Goal: Transaction & Acquisition: Register for event/course

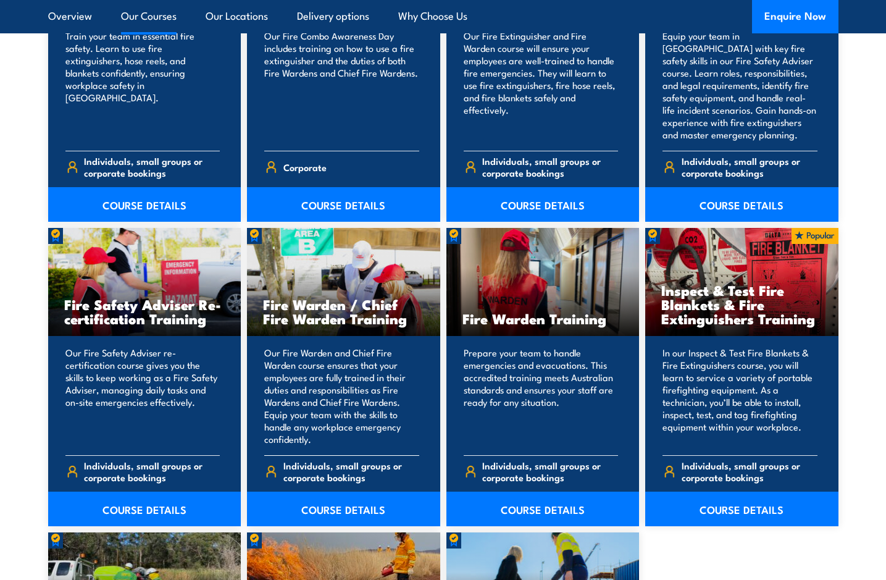
scroll to position [1512, 0]
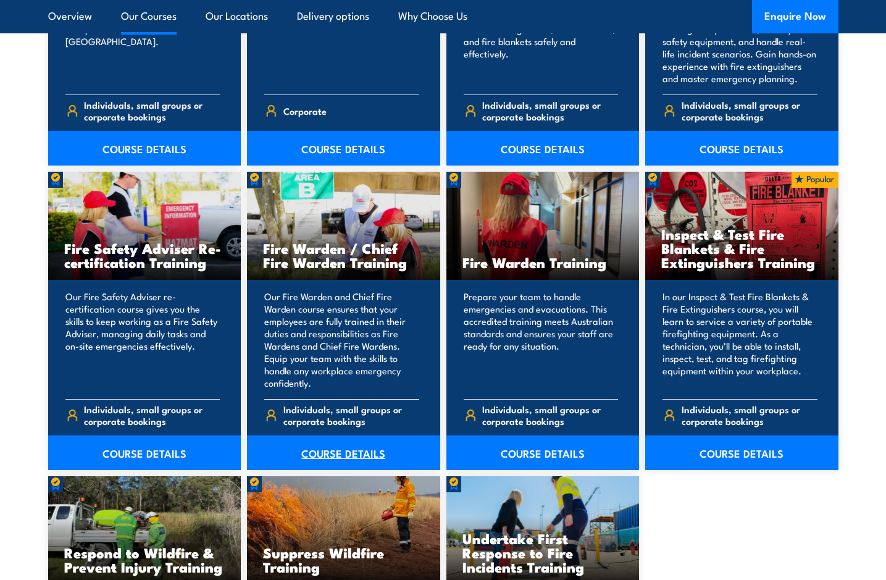
click at [338, 448] on link "COURSE DETAILS" at bounding box center [343, 453] width 193 height 35
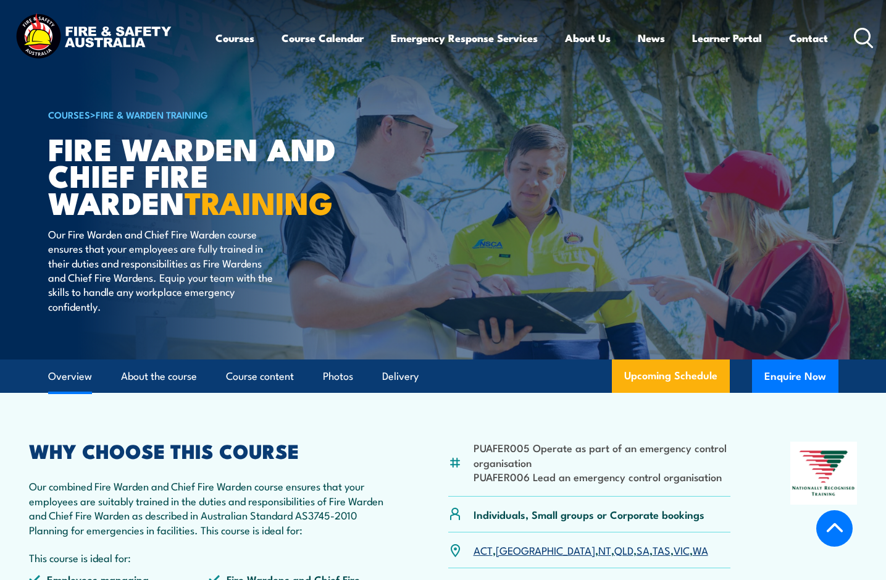
scroll to position [315, 0]
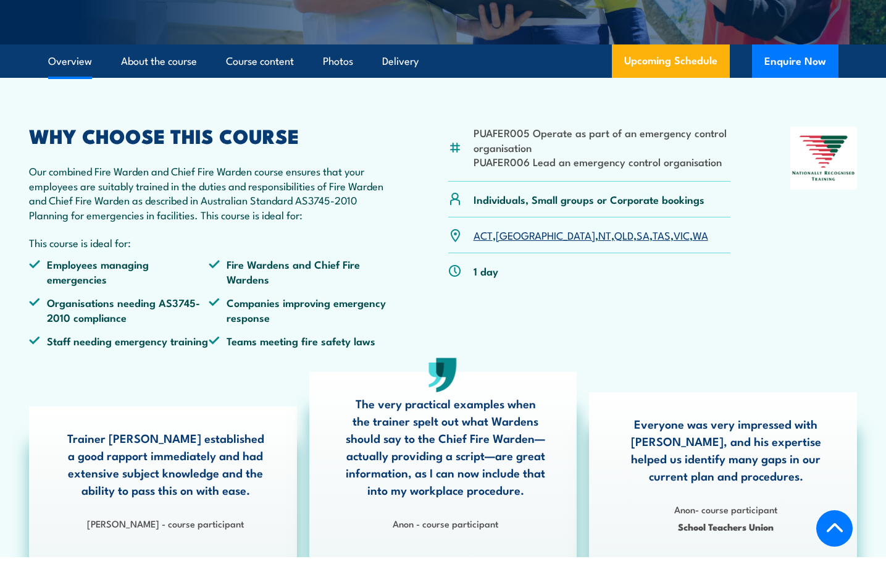
click at [674, 238] on link "VIC" at bounding box center [682, 234] width 16 height 15
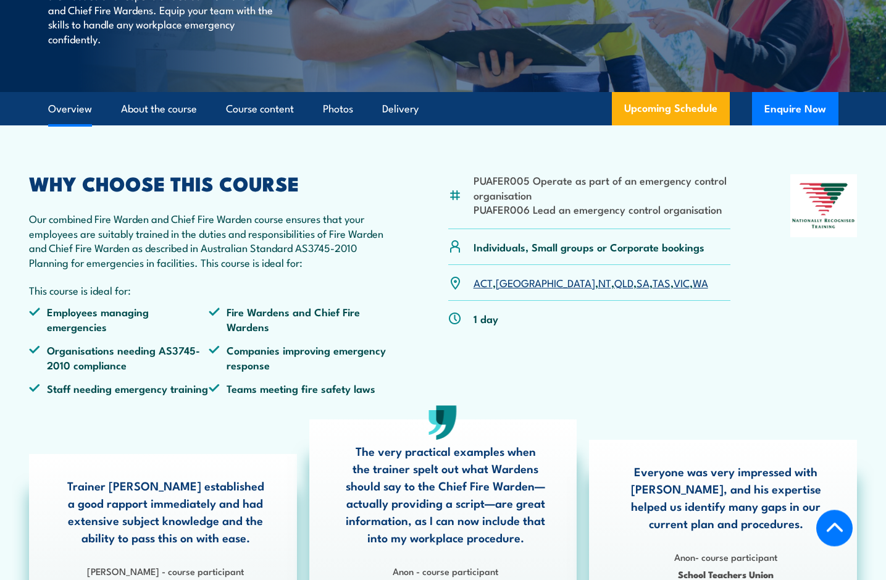
scroll to position [261, 0]
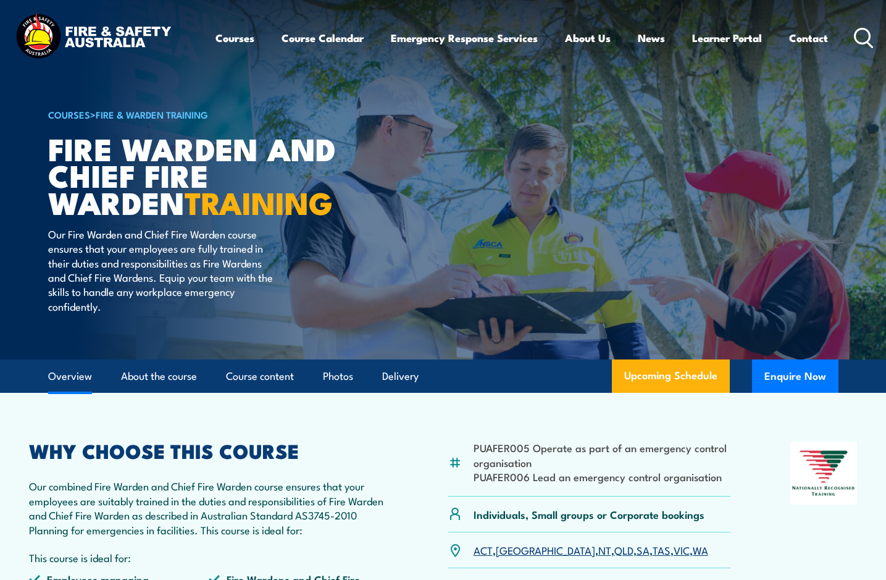
scroll to position [315, 0]
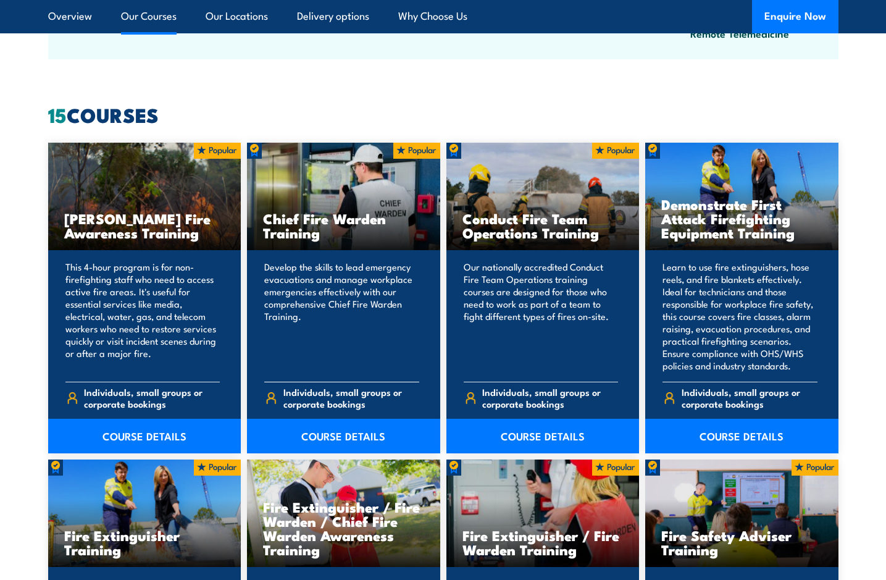
scroll to position [1056, 0]
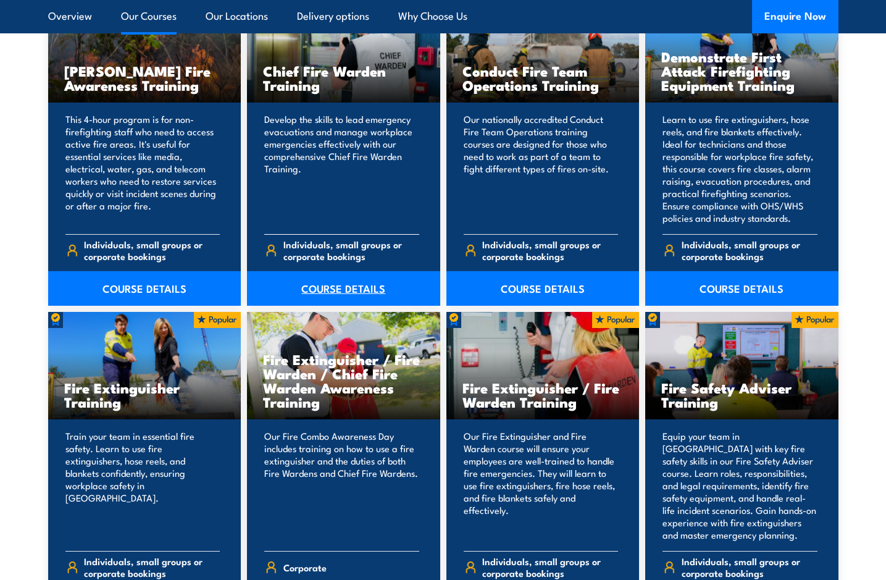
click at [326, 290] on link "COURSE DETAILS" at bounding box center [343, 288] width 193 height 35
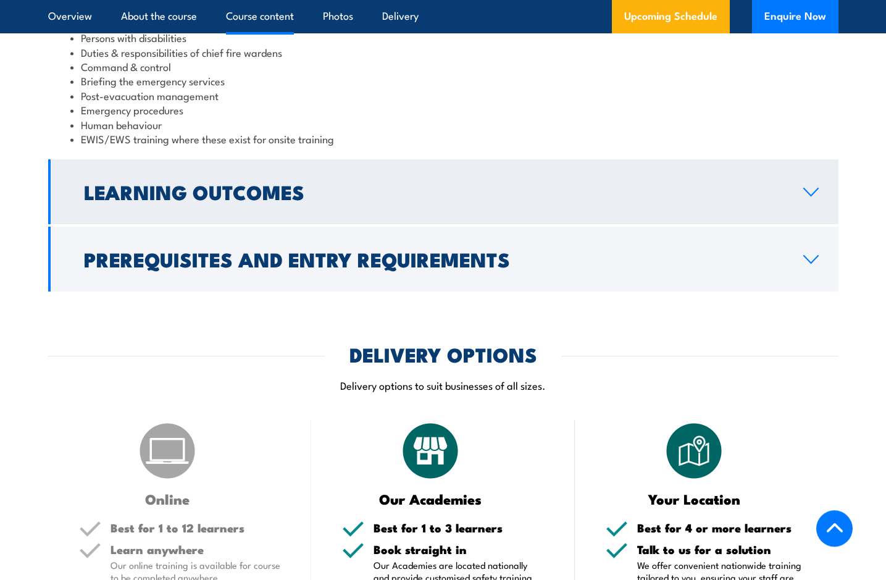
scroll to position [1386, 0]
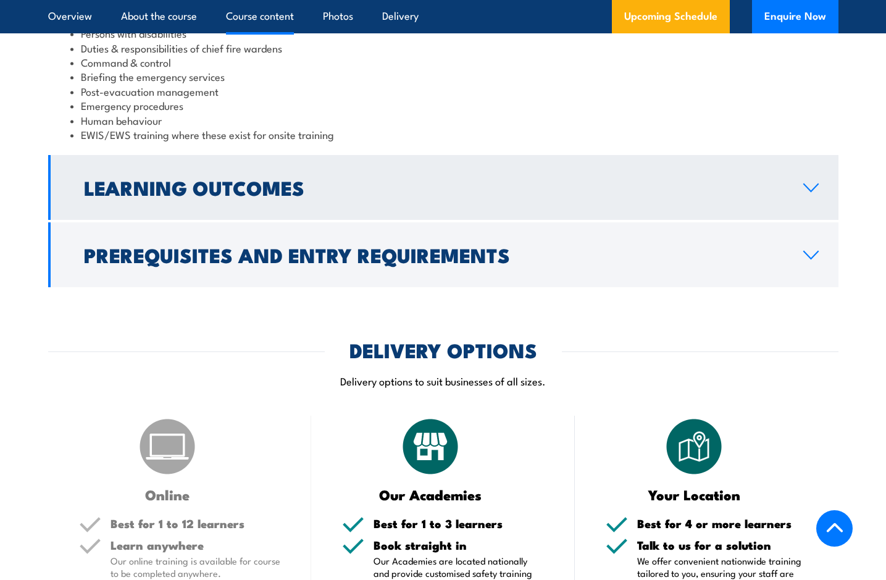
click at [815, 193] on icon at bounding box center [811, 188] width 17 height 10
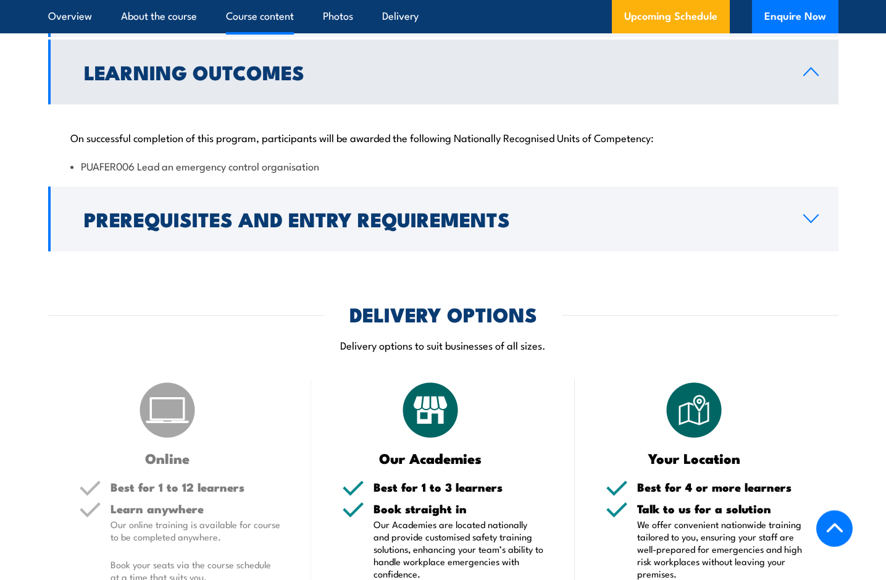
scroll to position [1188, 0]
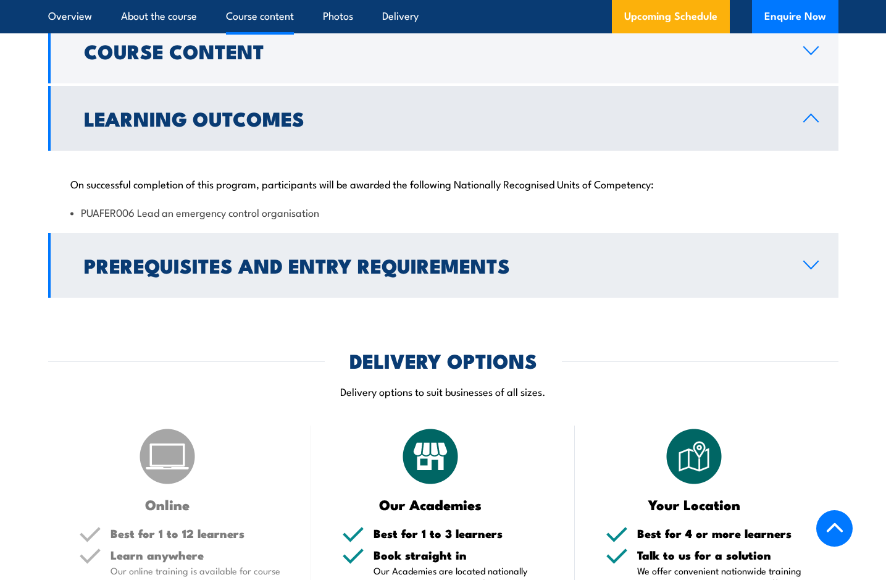
click at [809, 269] on icon at bounding box center [811, 264] width 14 height 7
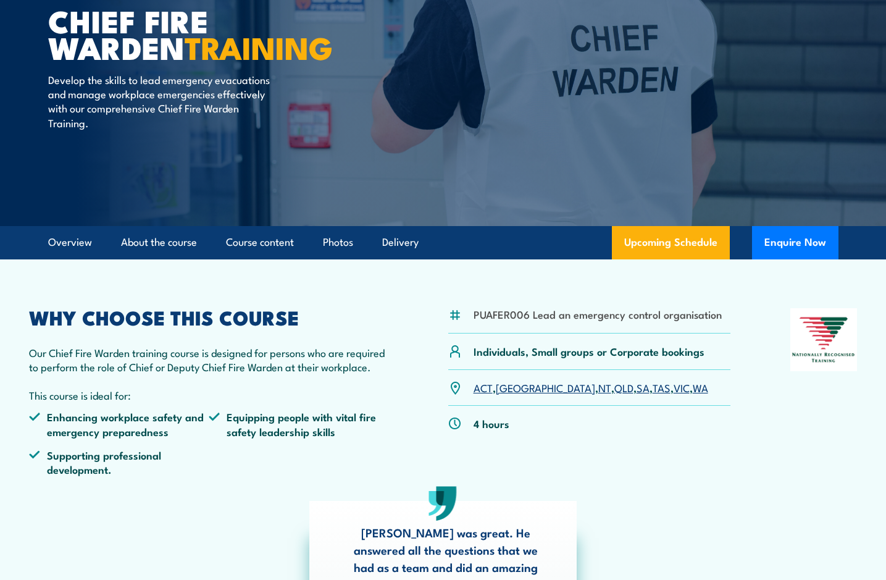
scroll to position [0, 0]
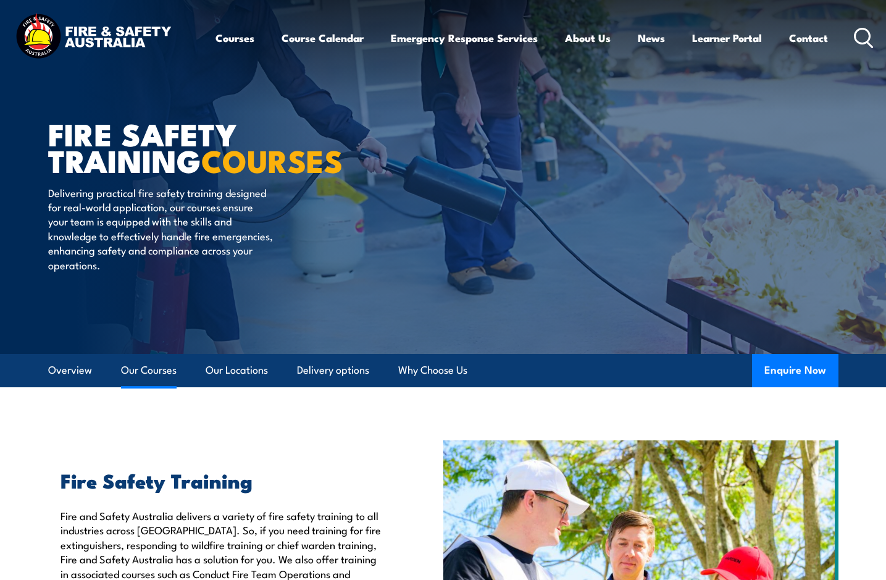
scroll to position [1308, 0]
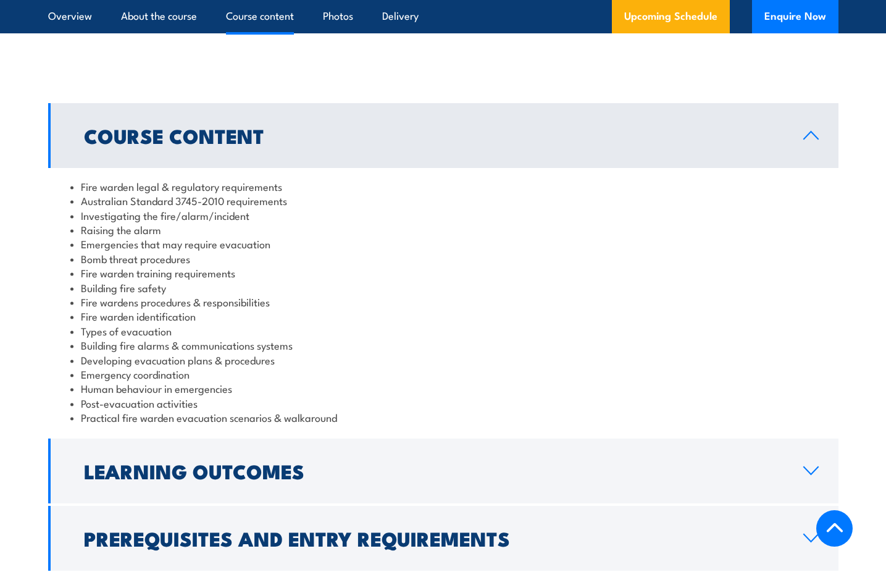
scroll to position [1449, 0]
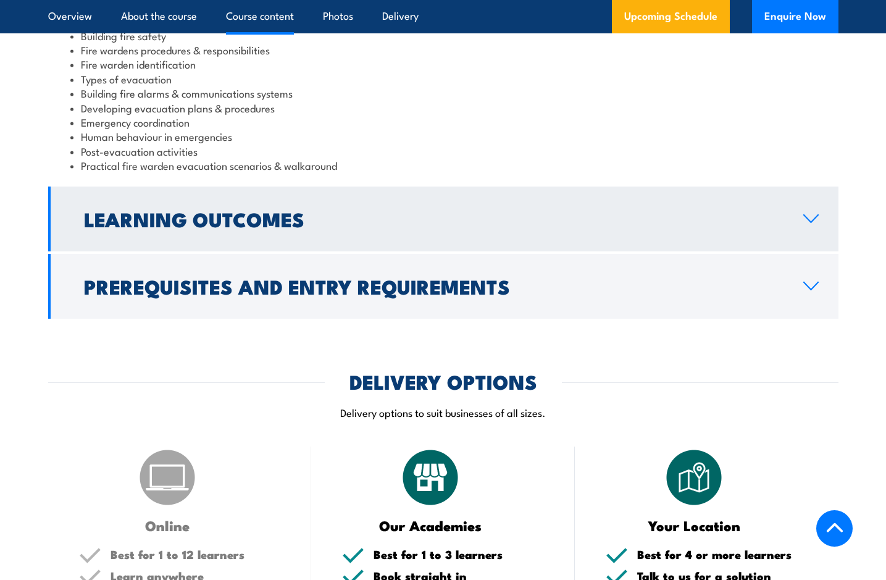
click at [299, 227] on h2 "Learning Outcomes" at bounding box center [434, 218] width 700 height 17
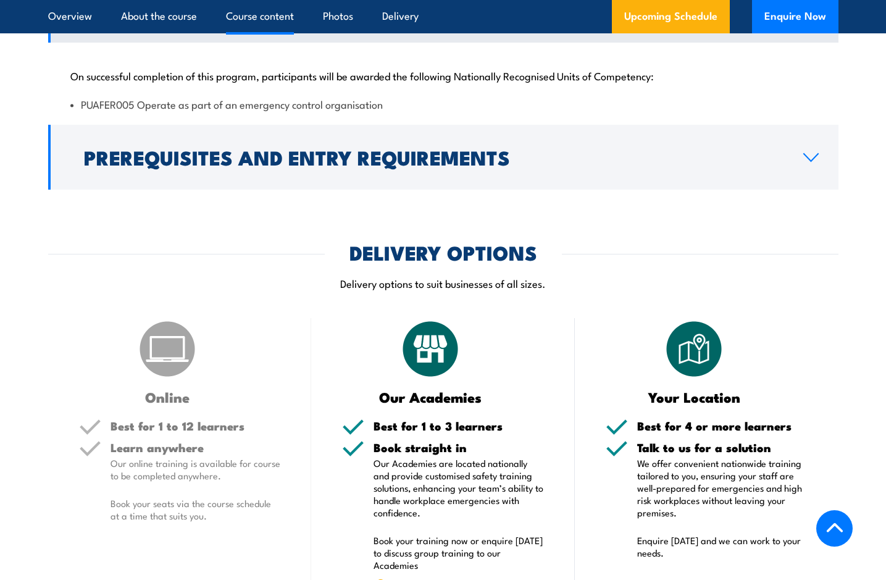
scroll to position [1138, 0]
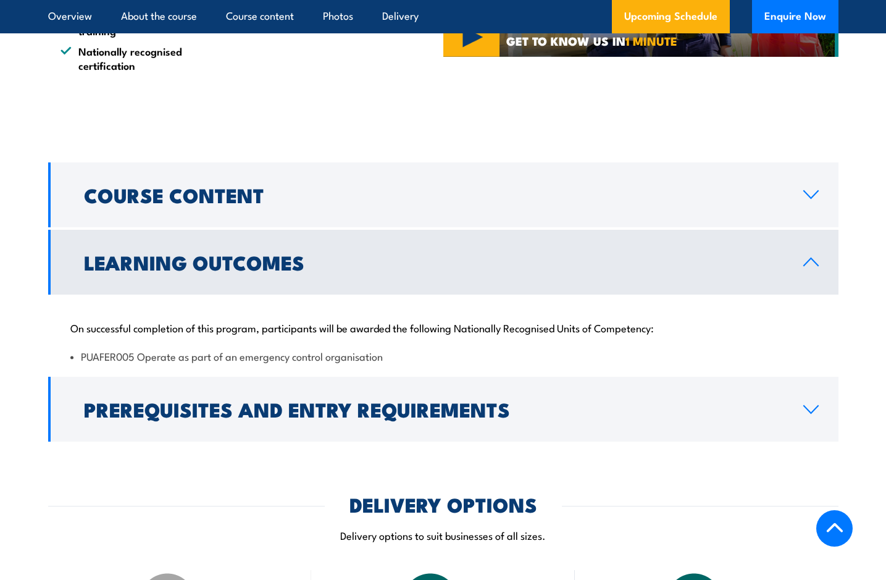
click at [112, 353] on li "PUAFER005 Operate as part of an emergency control organisation" at bounding box center [443, 356] width 746 height 14
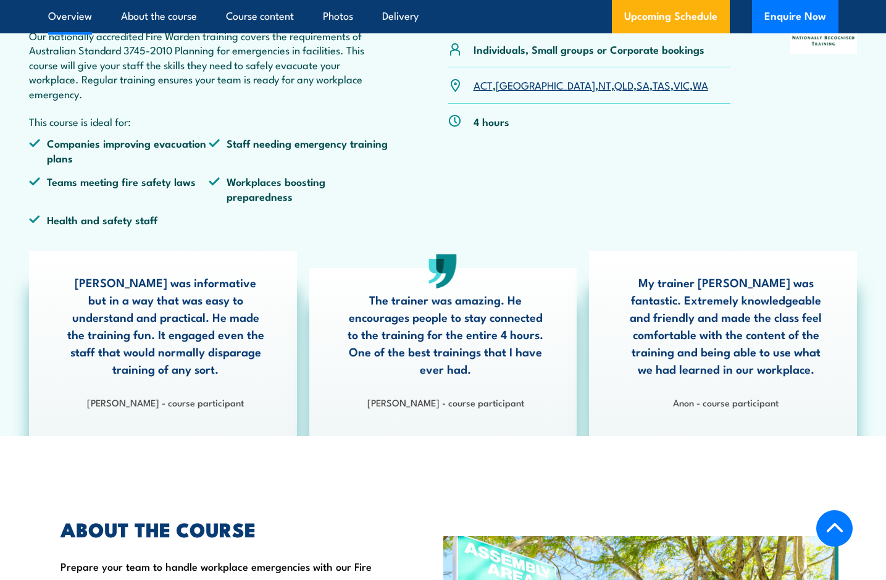
scroll to position [0, 0]
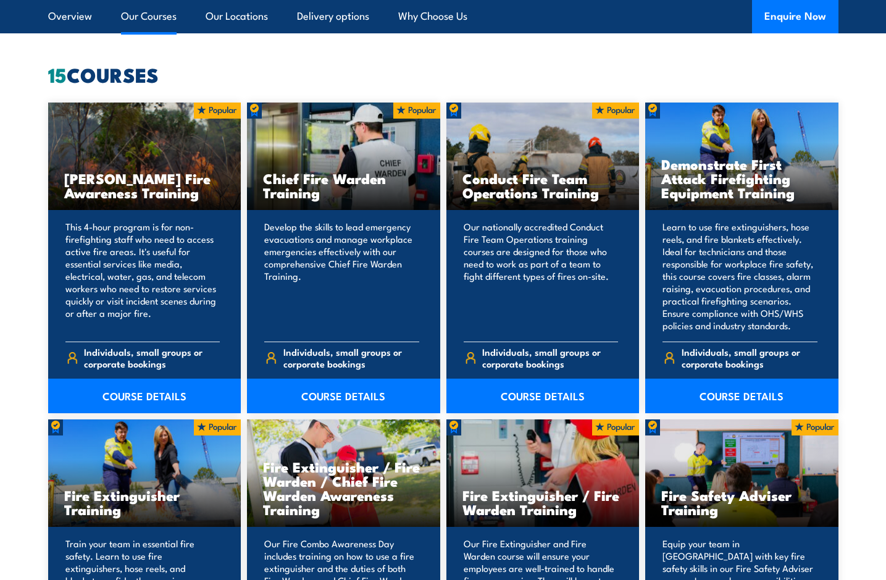
scroll to position [915, 0]
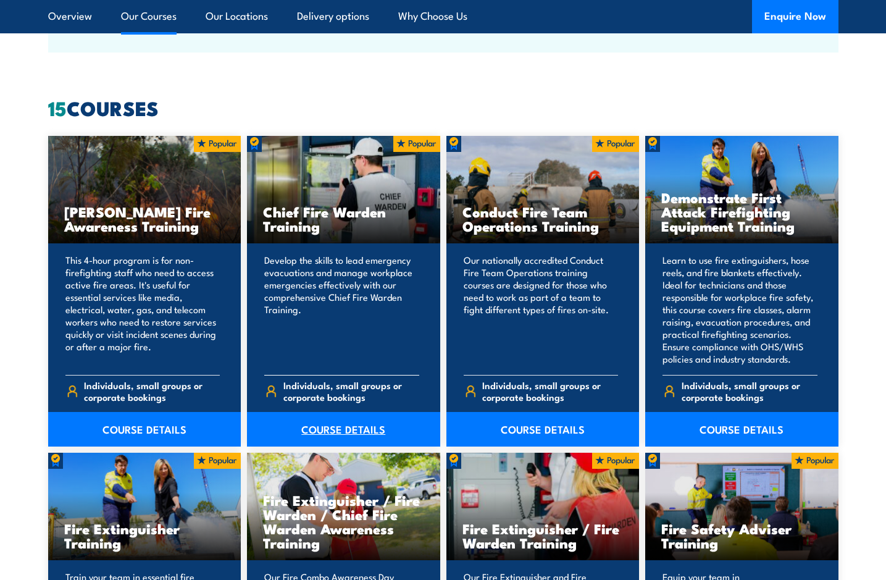
click at [331, 429] on link "COURSE DETAILS" at bounding box center [343, 429] width 193 height 35
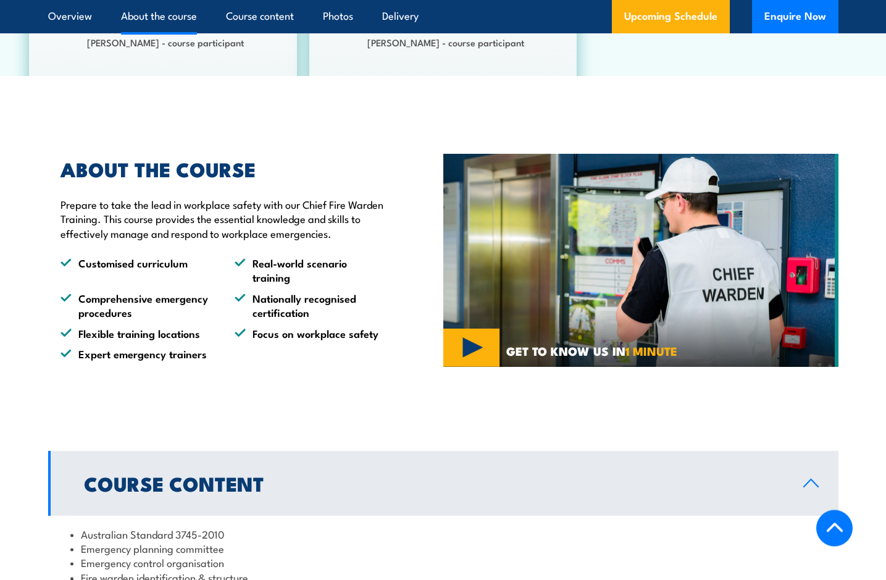
scroll to position [756, 0]
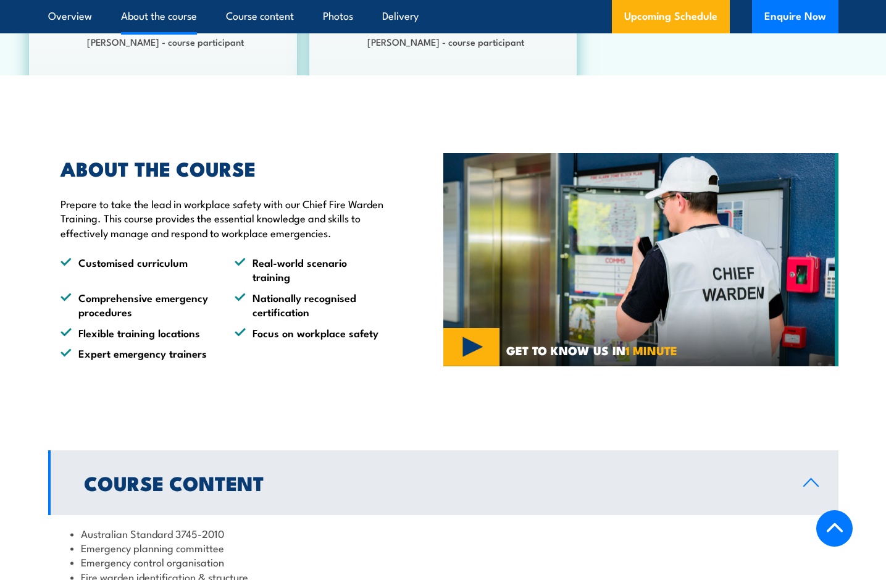
click at [473, 359] on img at bounding box center [641, 260] width 395 height 214
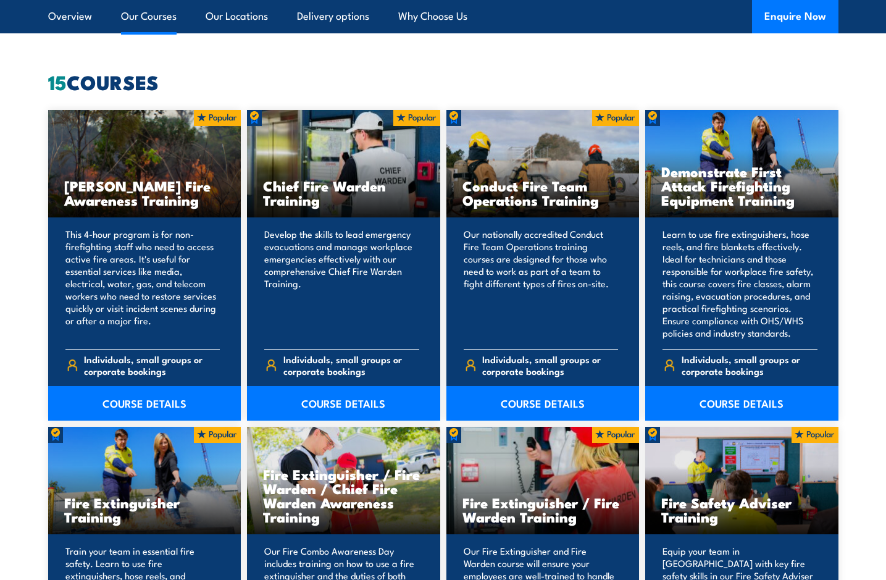
scroll to position [899, 0]
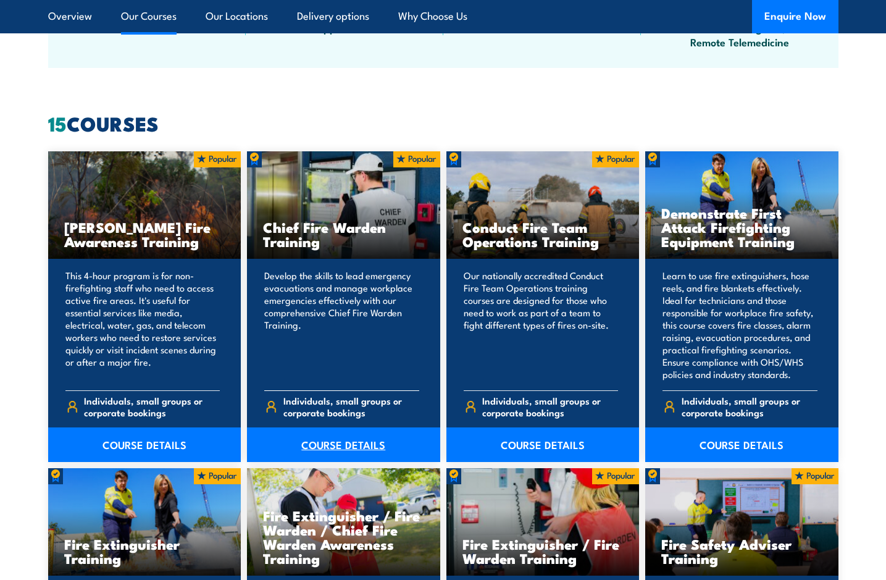
click at [324, 448] on link "COURSE DETAILS" at bounding box center [343, 444] width 193 height 35
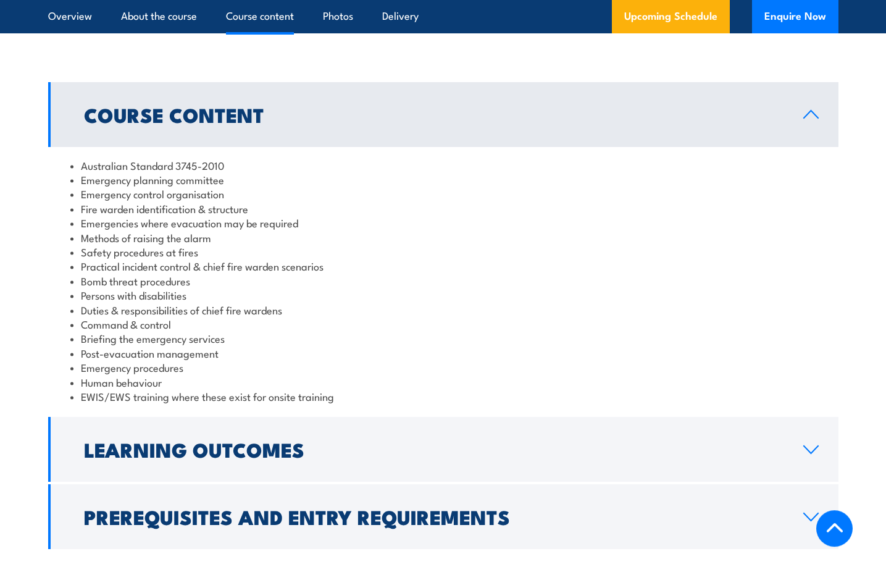
scroll to position [1197, 0]
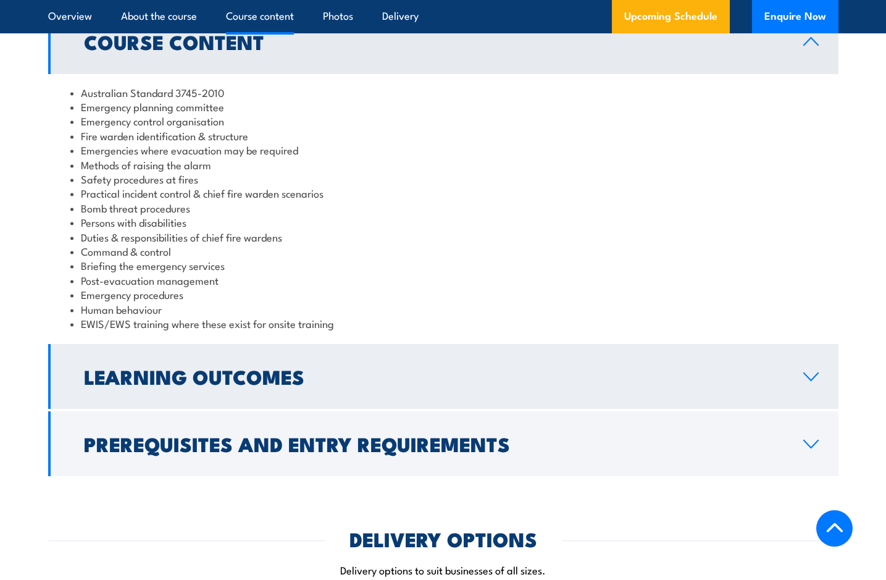
click at [190, 385] on h2 "Learning Outcomes" at bounding box center [434, 376] width 700 height 17
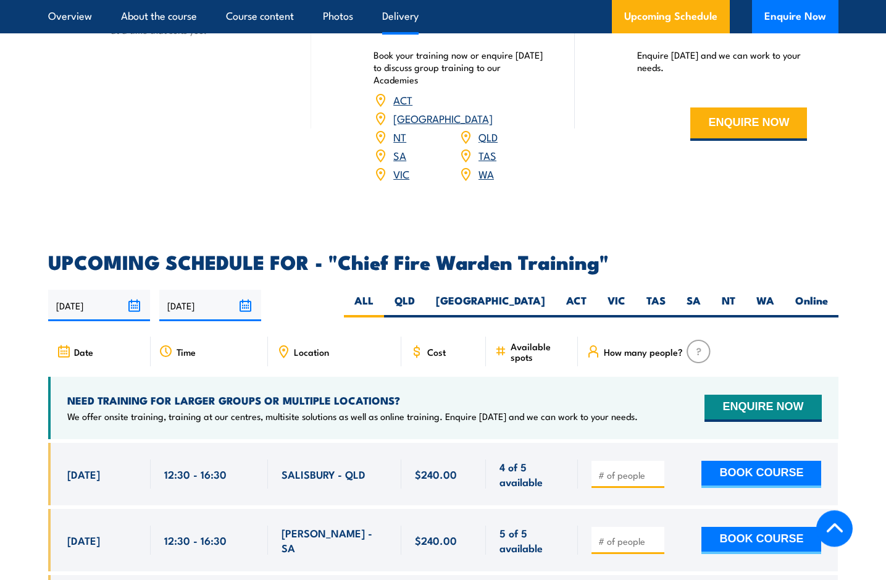
scroll to position [1701, 0]
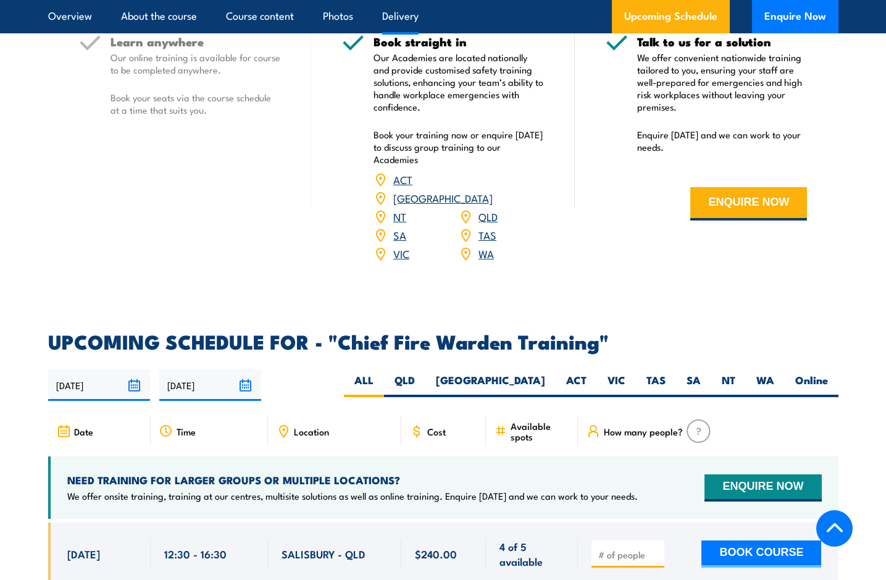
click at [393, 248] on div "VIC" at bounding box center [416, 254] width 85 height 19
click at [397, 250] on link "VIC" at bounding box center [401, 253] width 16 height 15
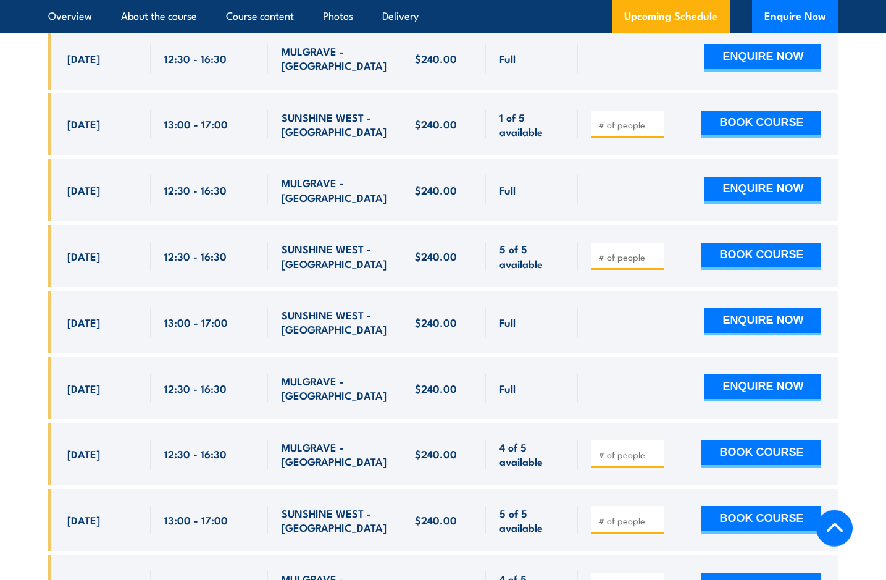
scroll to position [2344, 0]
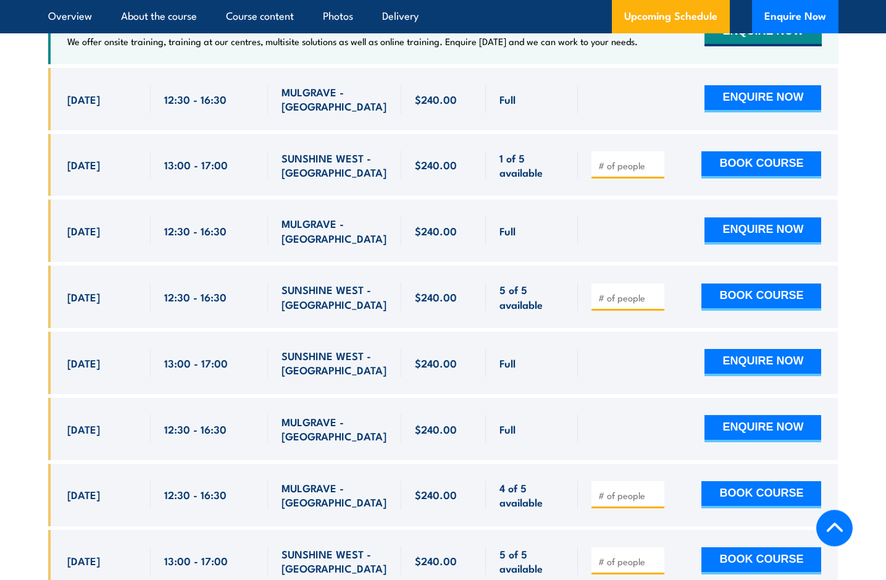
click at [617, 292] on input "number" at bounding box center [630, 298] width 62 height 12
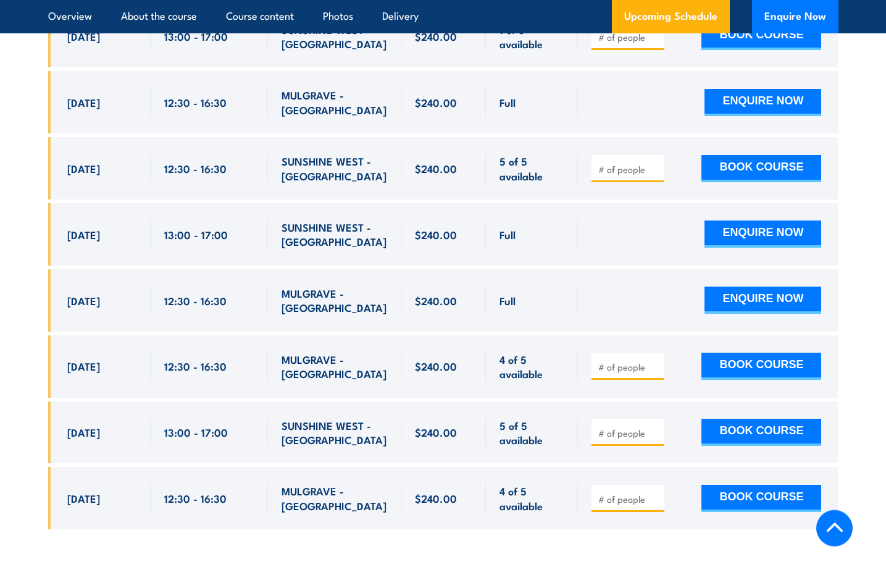
scroll to position [2470, 0]
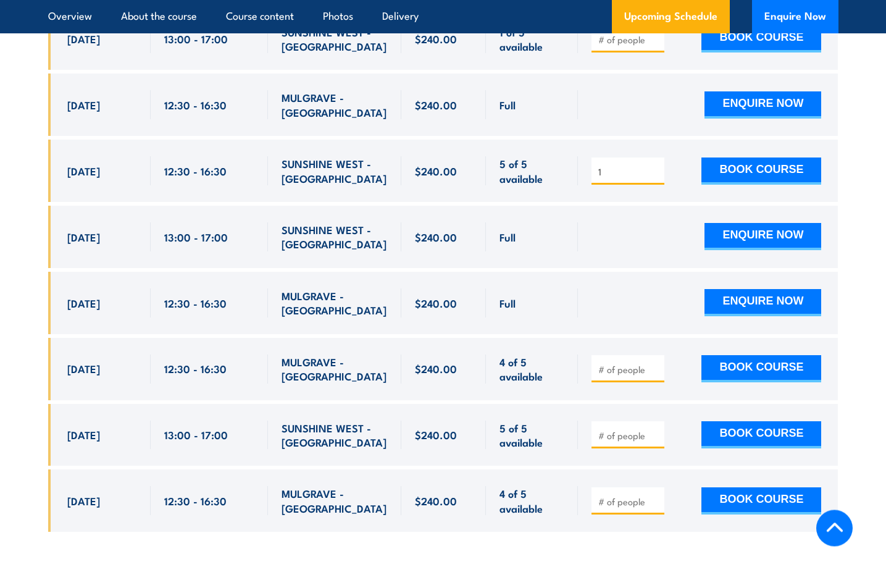
type input "1"
click at [654, 166] on input "1" at bounding box center [630, 172] width 62 height 12
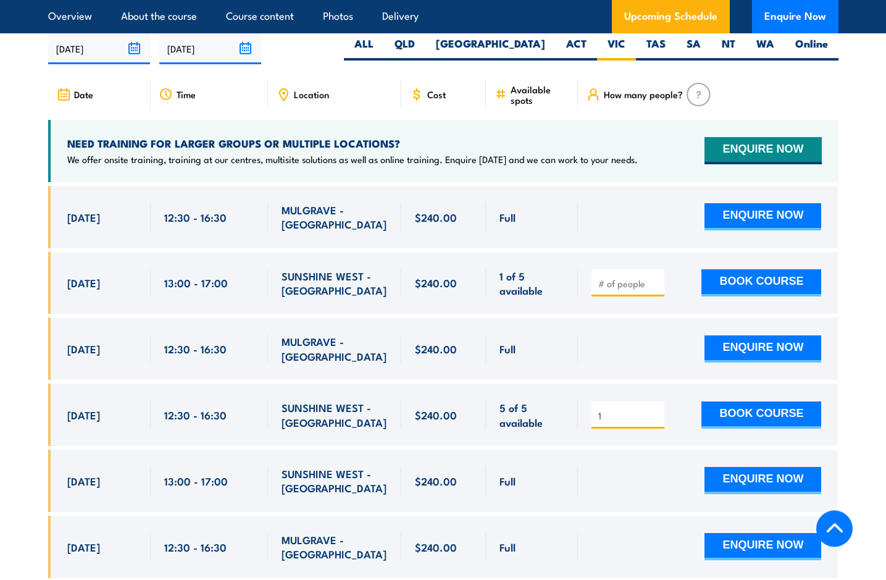
scroll to position [2218, 0]
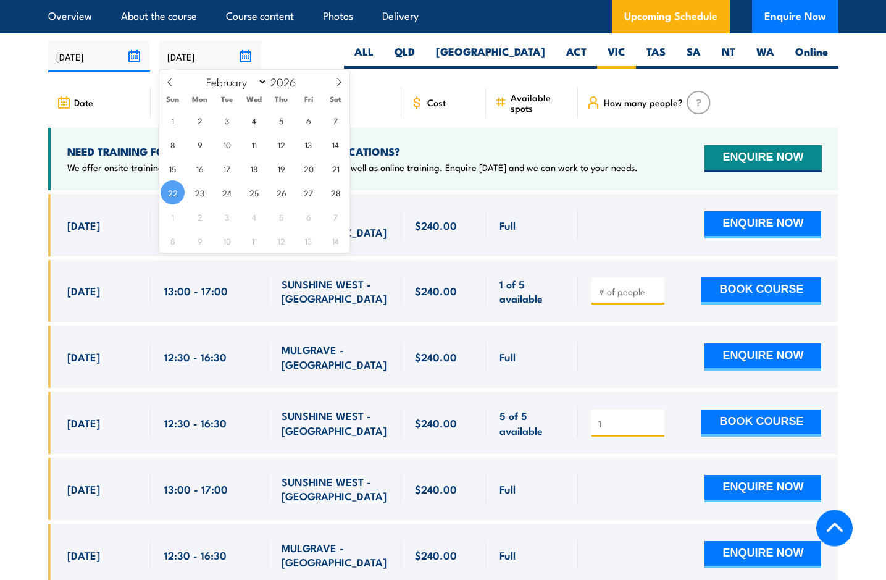
click at [238, 48] on input "22/02/2026" at bounding box center [210, 57] width 102 height 32
click at [329, 195] on span "28" at bounding box center [336, 193] width 24 height 24
type input "28/02/2026"
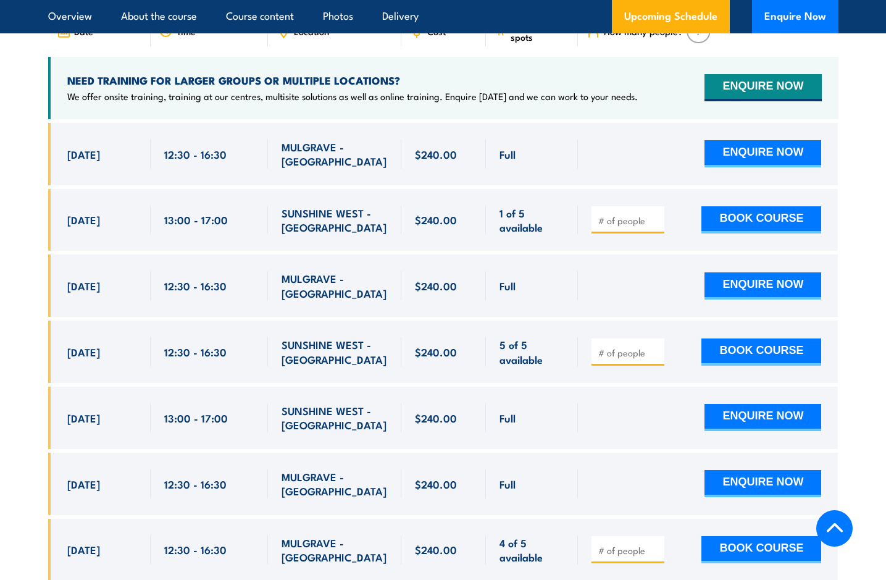
scroll to position [2281, 0]
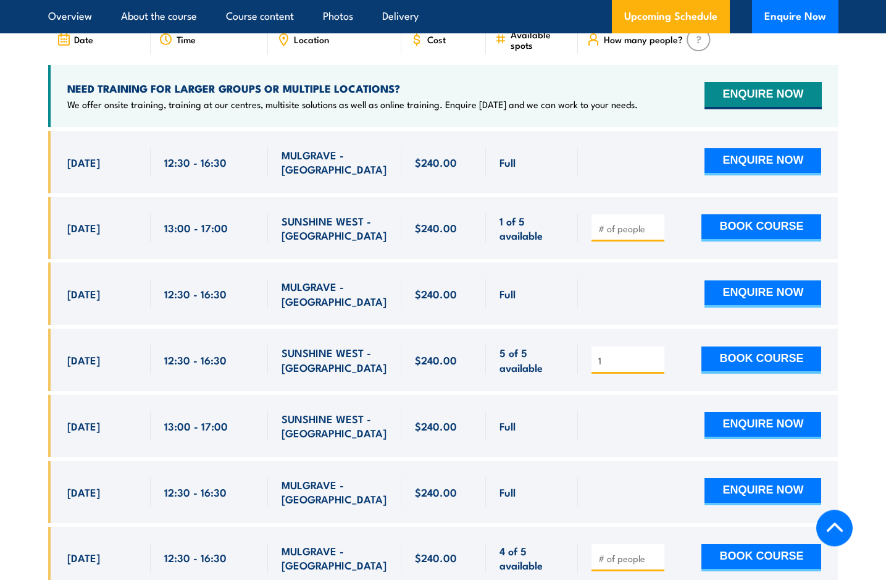
type input "1"
click at [652, 355] on input "1" at bounding box center [630, 361] width 62 height 12
click at [594, 293] on div "ENQUIRE NOW" at bounding box center [707, 294] width 230 height 29
click at [722, 354] on button "BOOK COURSE" at bounding box center [762, 360] width 120 height 27
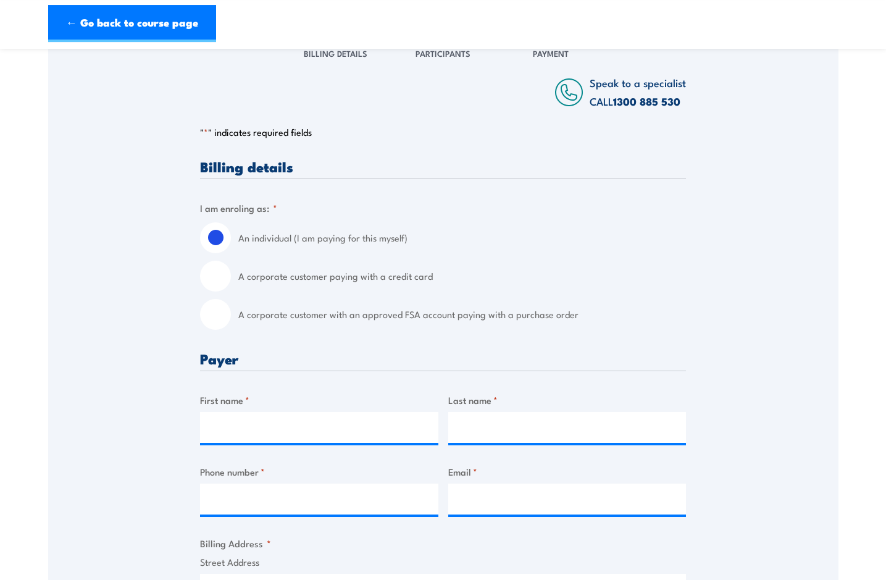
scroll to position [315, 0]
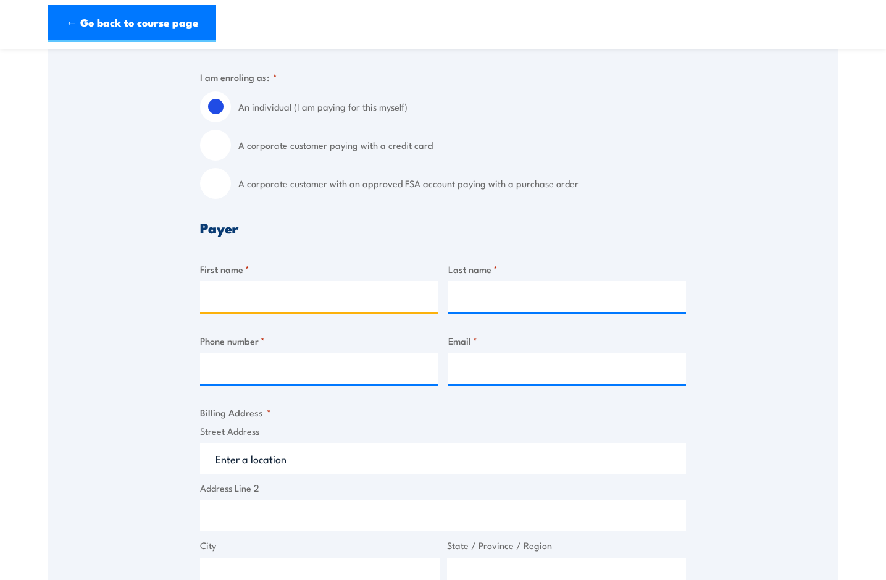
click at [305, 295] on input "First name *" at bounding box center [319, 296] width 238 height 31
type input "a"
type input "r"
click at [259, 303] on input "ra" at bounding box center [319, 296] width 238 height 31
click at [259, 301] on input "ra" at bounding box center [319, 296] width 238 height 31
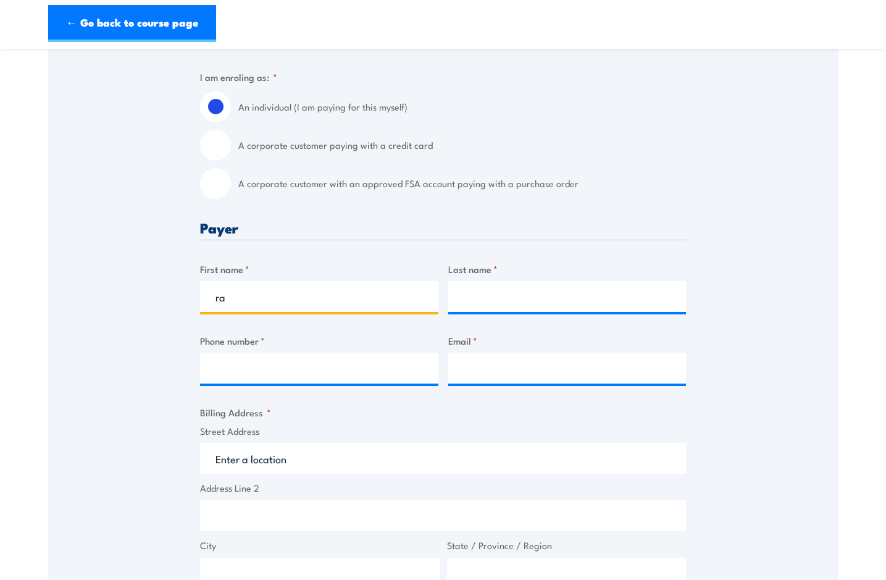
click at [259, 301] on input "ra" at bounding box center [319, 296] width 238 height 31
type input "RAFED"
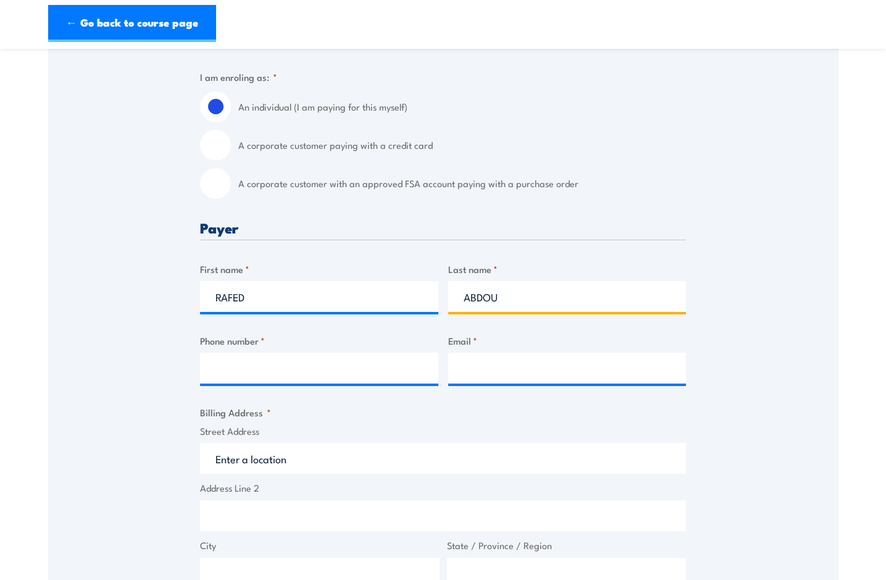
type input "ABDOU"
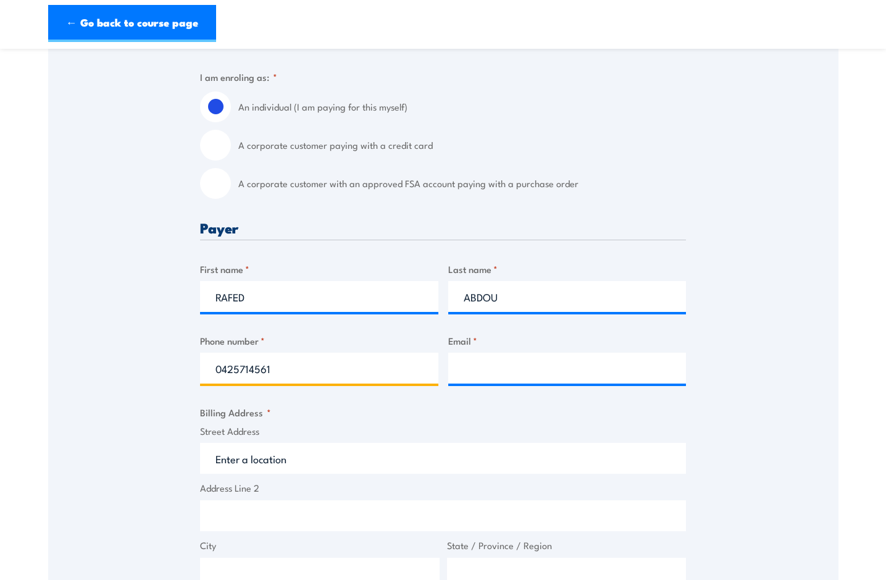
type input "0425714561"
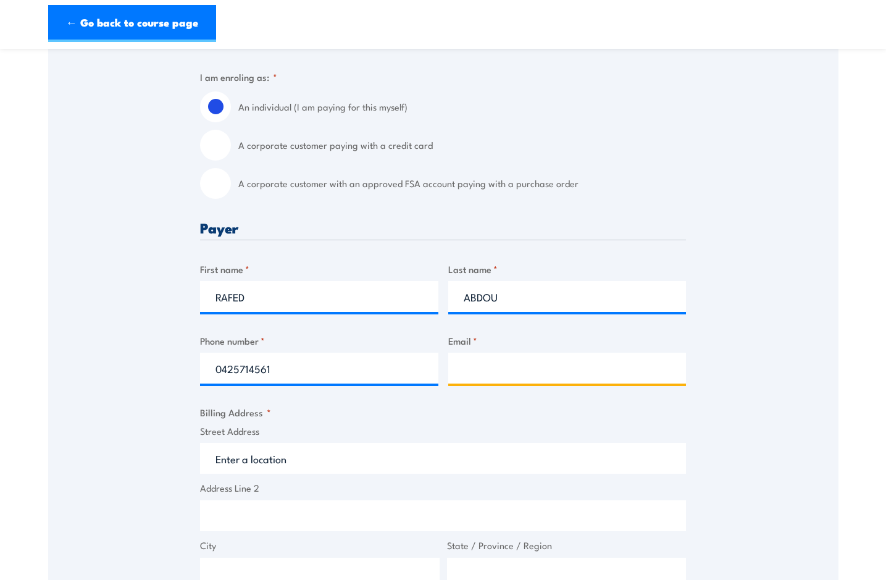
click at [521, 369] on input "Email *" at bounding box center [567, 368] width 238 height 31
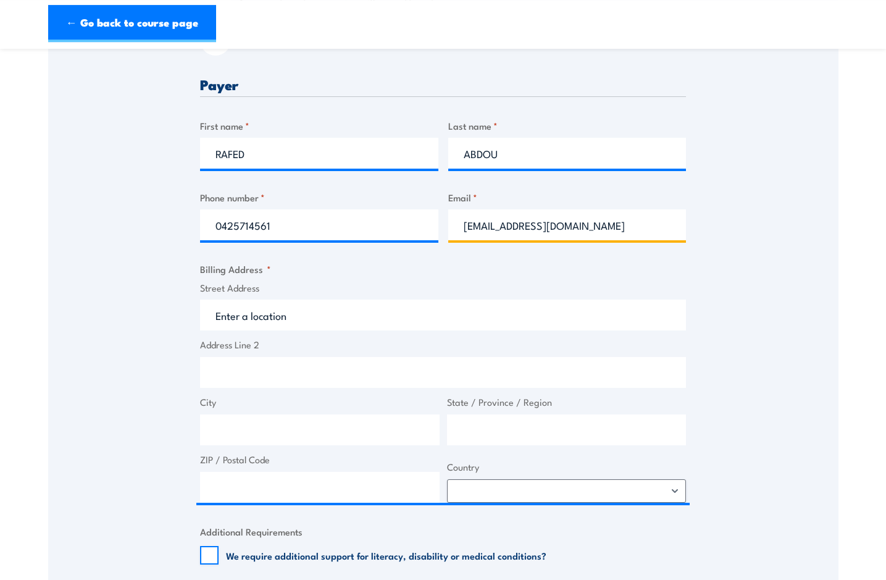
scroll to position [504, 0]
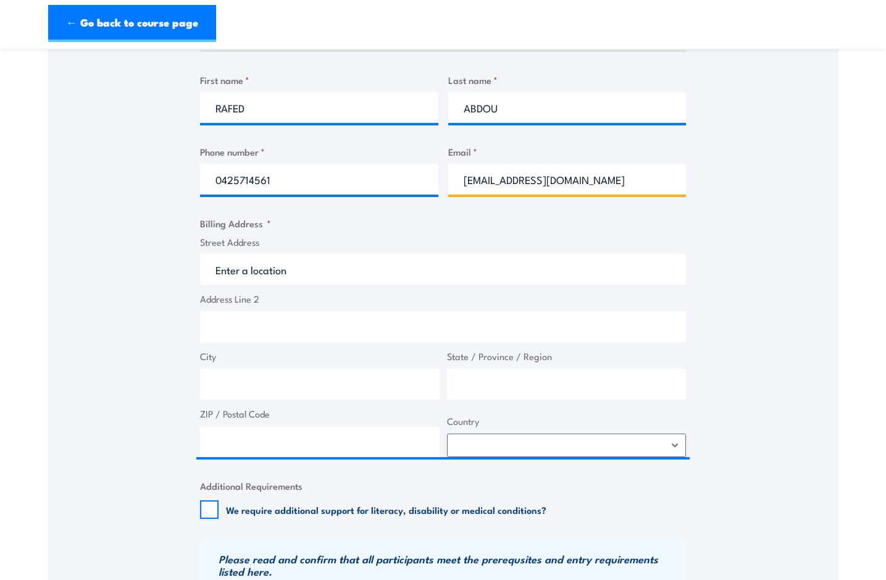
type input "rafed@tls.net.au"
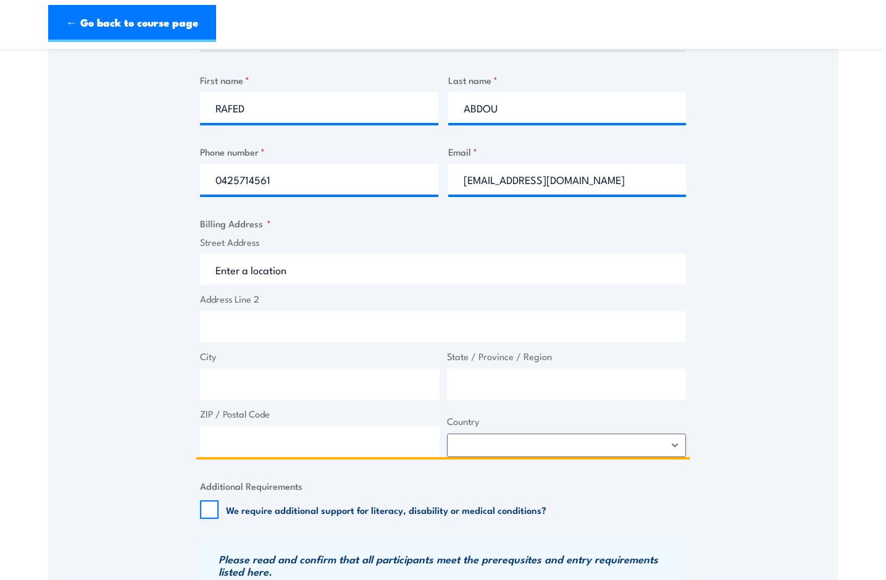
click at [238, 263] on input "Street Address" at bounding box center [443, 269] width 486 height 31
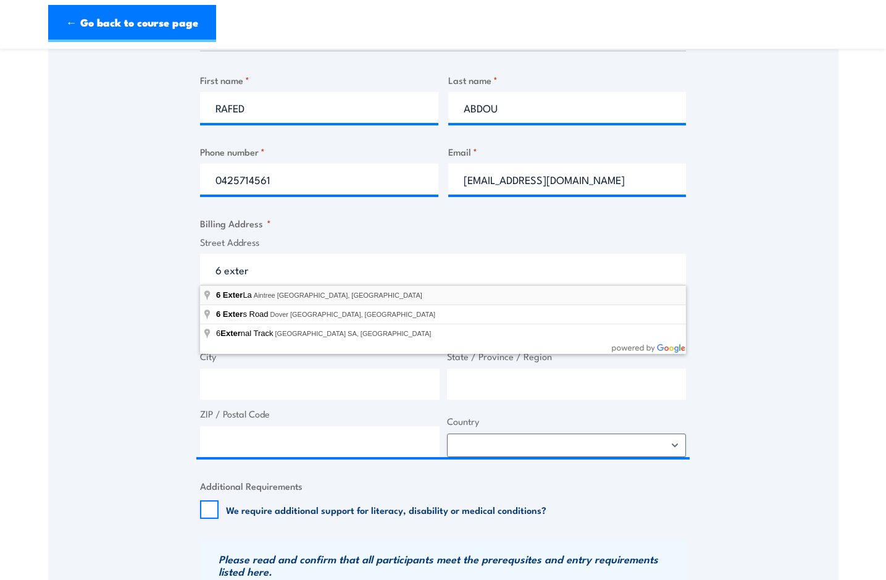
type input "6 Exter La, Aintree VIC, Australia"
type input "6 Exter La"
type input "Aintree"
type input "Victoria"
type input "3336"
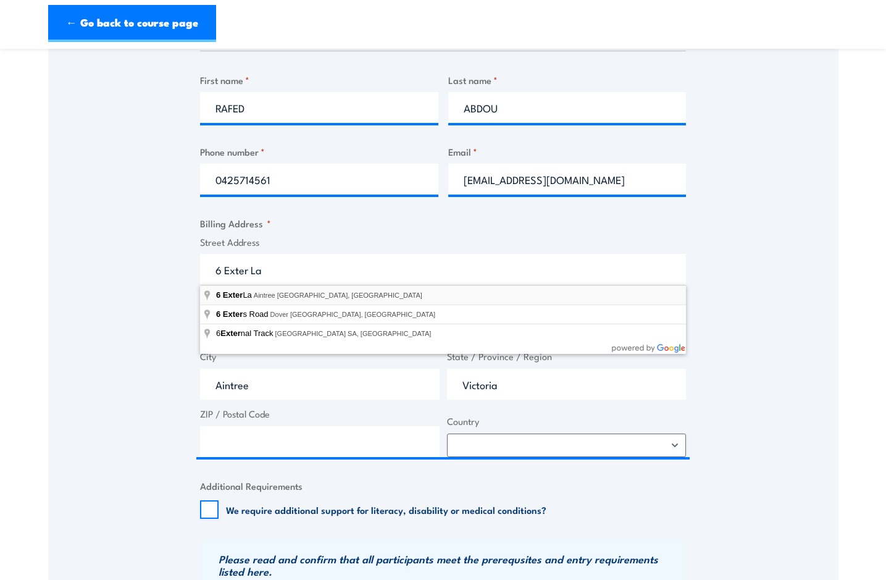
select select "Australia"
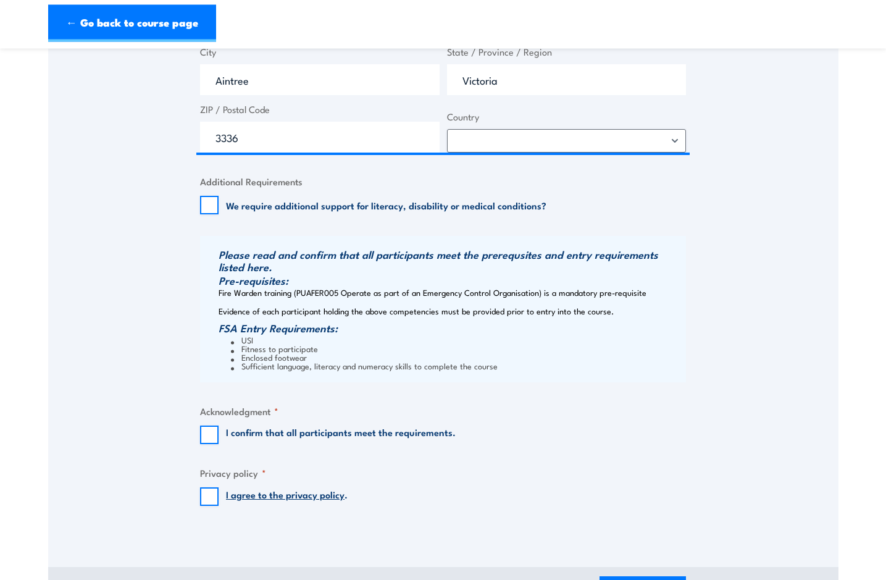
scroll to position [819, 0]
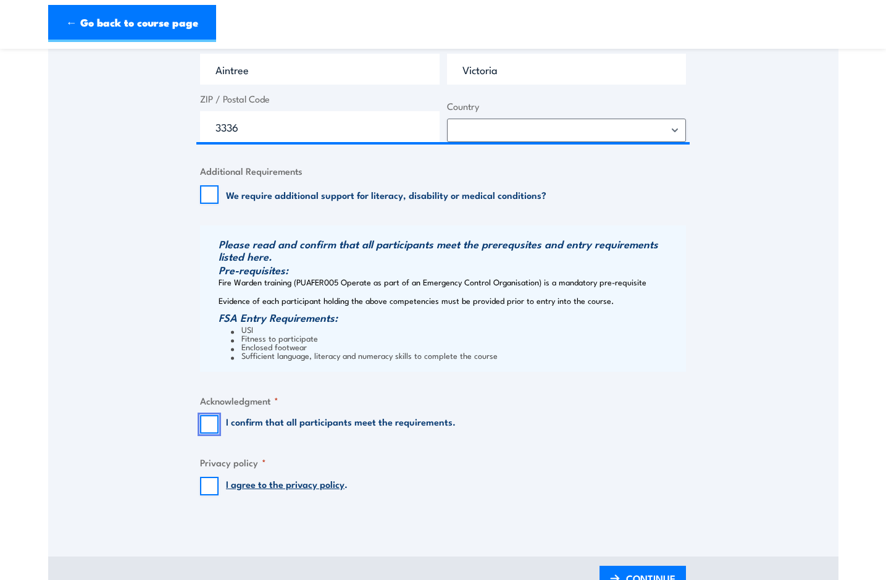
click at [206, 425] on input "I confirm that all participants meet the requirements." at bounding box center [209, 424] width 19 height 19
checkbox input "true"
click at [209, 481] on input "I agree to the privacy policy ." at bounding box center [209, 486] width 19 height 19
checkbox input "true"
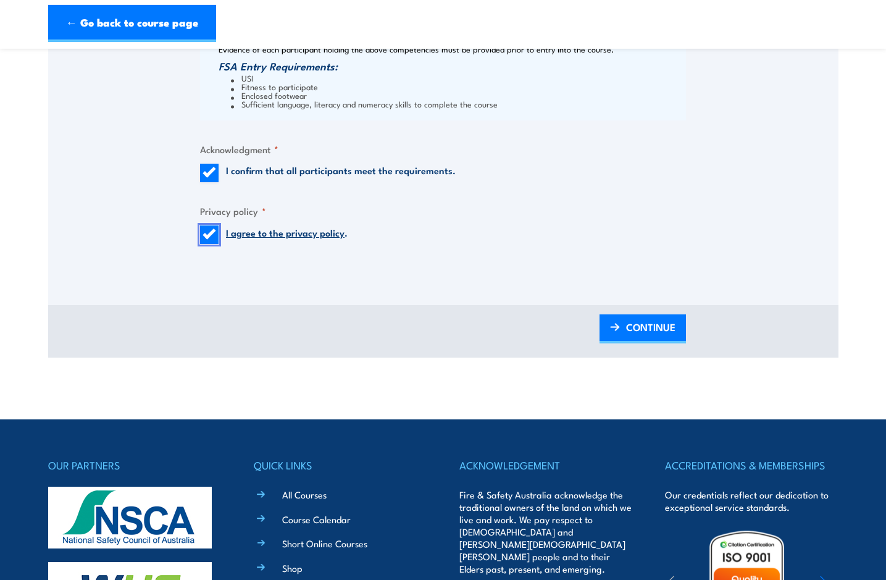
scroll to position [1071, 0]
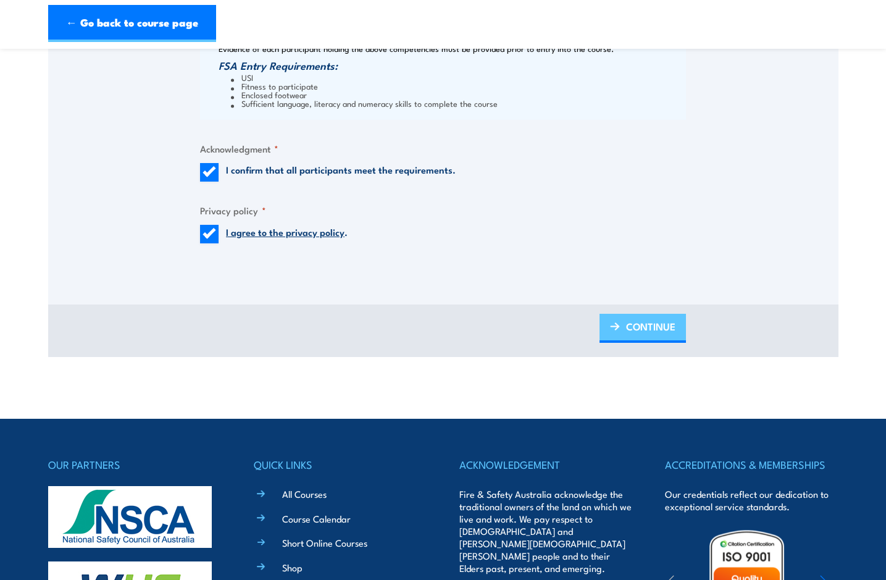
click at [641, 333] on span "CONTINUE" at bounding box center [650, 326] width 49 height 33
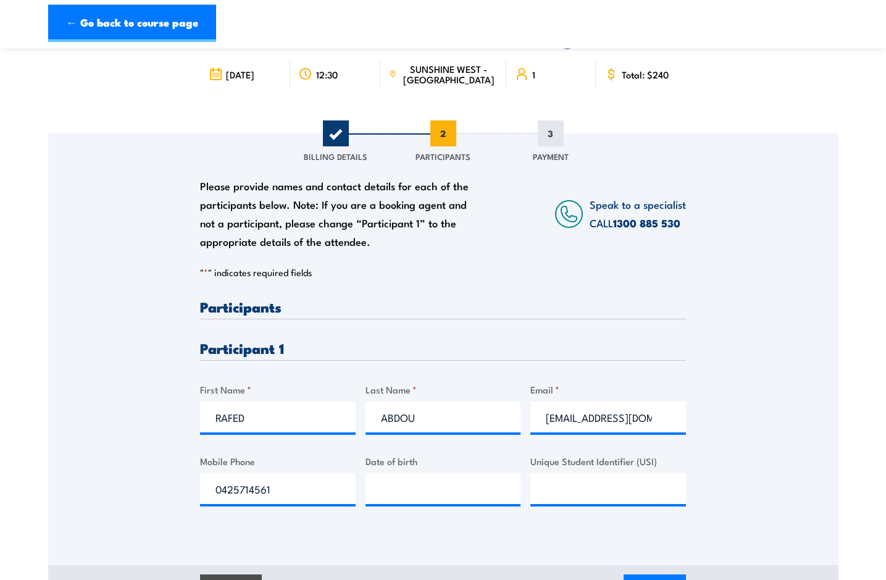
scroll to position [70, 0]
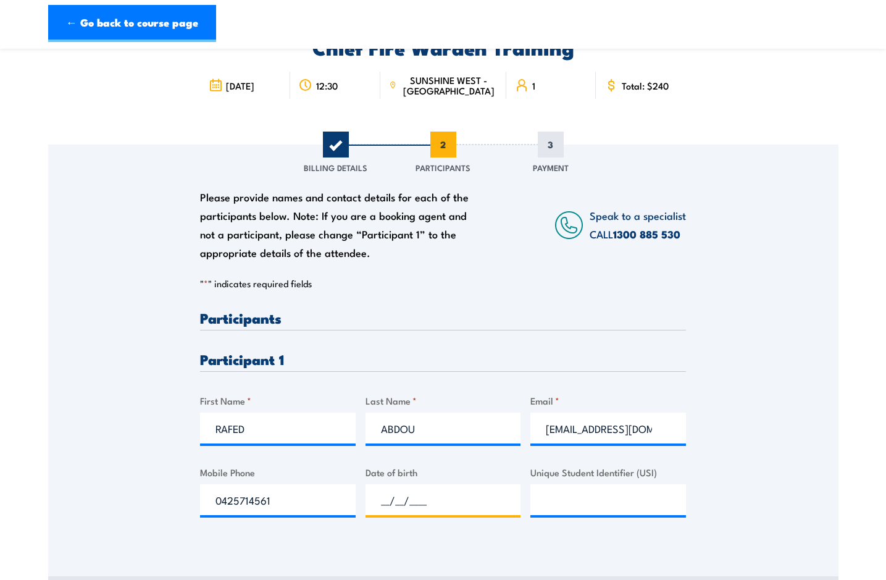
click at [406, 495] on input "__/__/____" at bounding box center [444, 499] width 156 height 31
type input "30/04/1980"
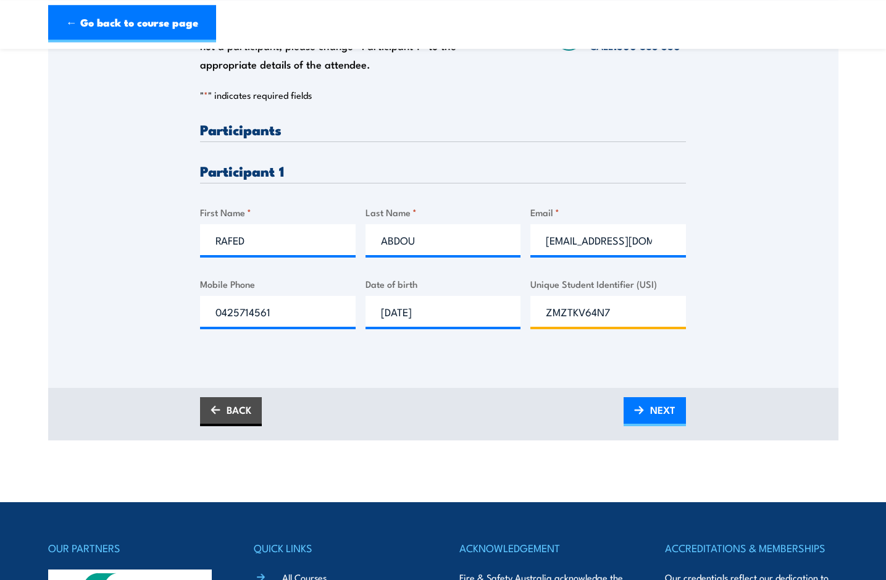
scroll to position [322, 0]
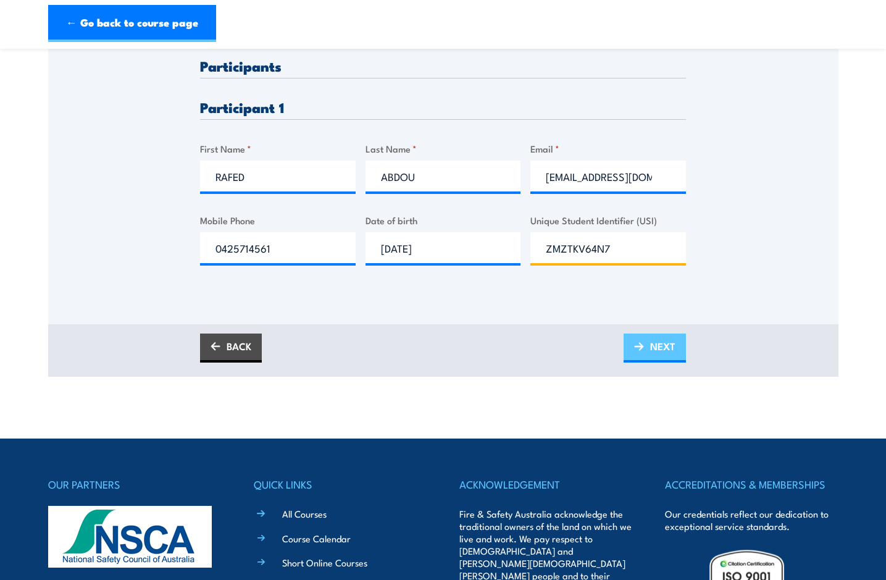
type input "ZMZTKV64N7"
click at [640, 347] on img at bounding box center [639, 346] width 10 height 9
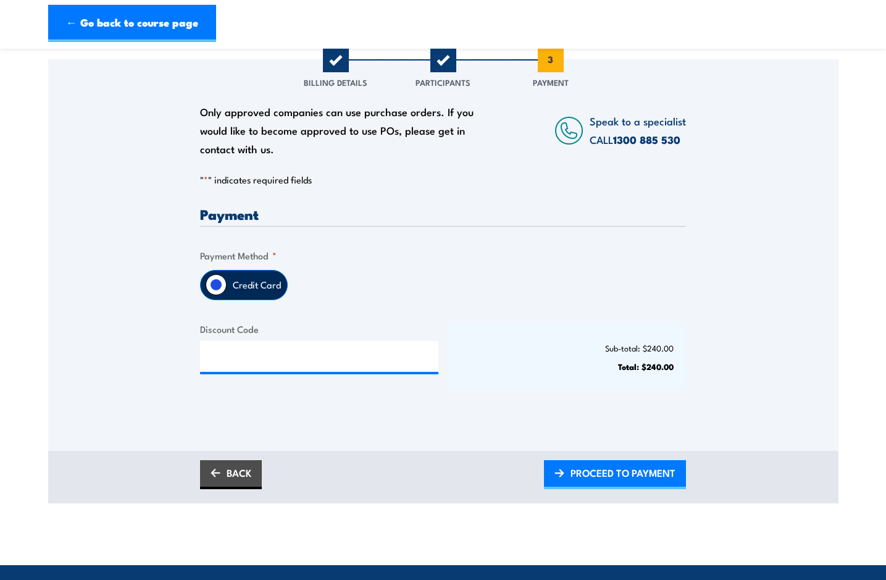
scroll to position [126, 0]
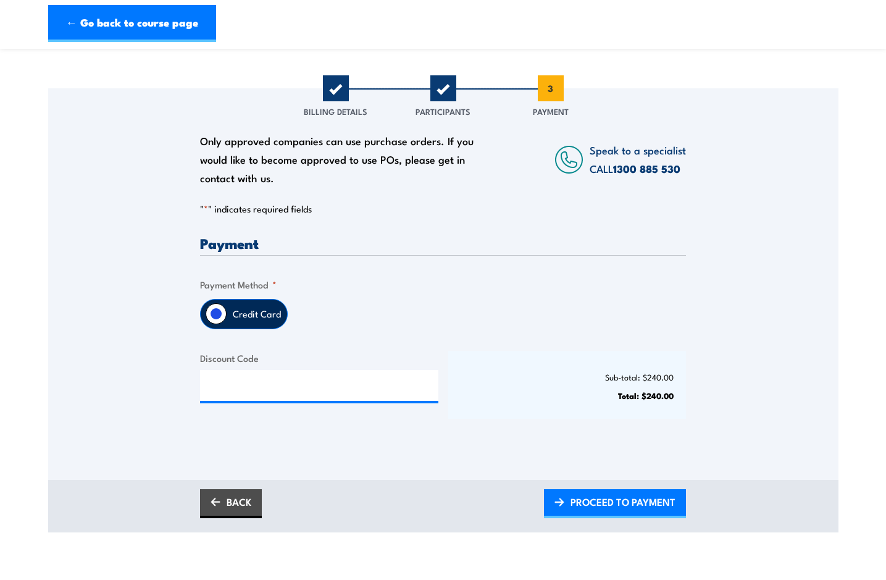
click at [267, 321] on label "Credit Card" at bounding box center [257, 314] width 61 height 29
click at [227, 321] on input "Credit Card" at bounding box center [216, 313] width 21 height 21
click at [599, 497] on span "PROCEED TO PAYMENT" at bounding box center [623, 502] width 105 height 33
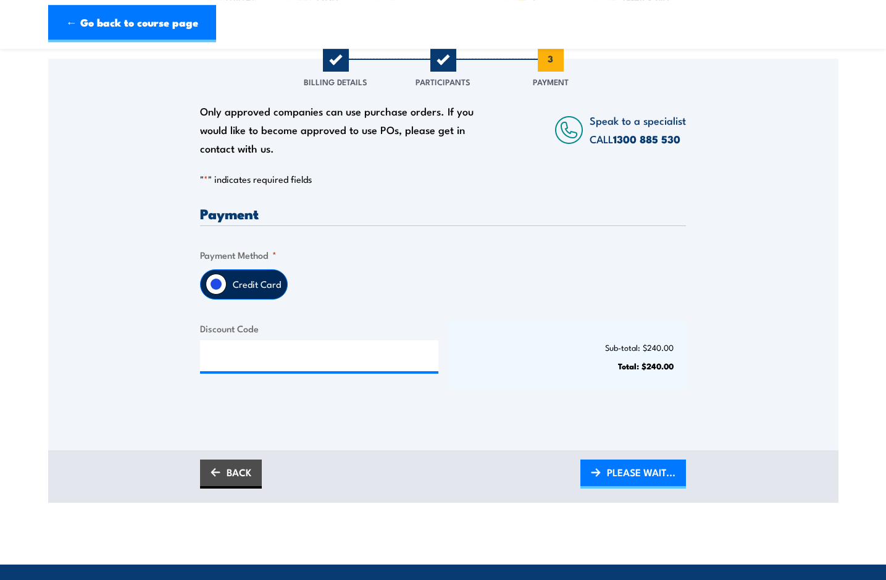
scroll to position [252, 0]
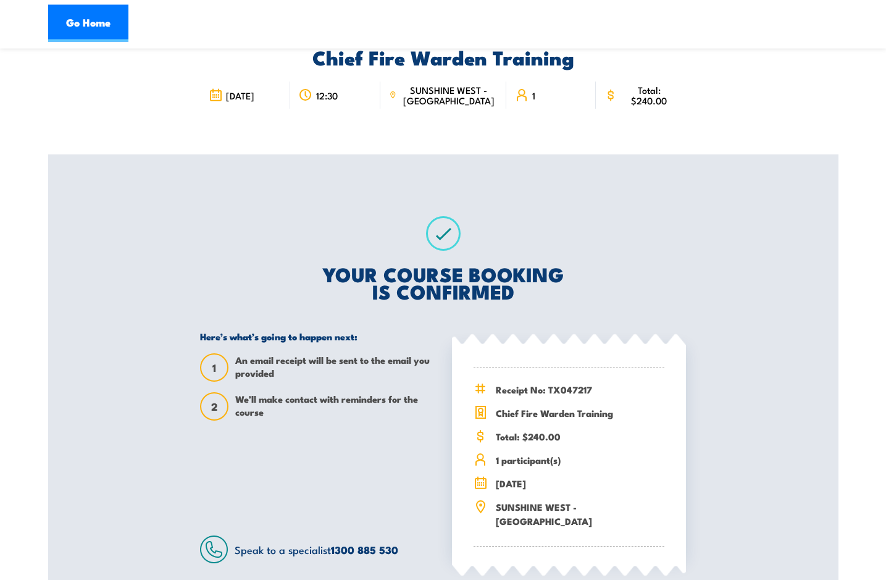
scroll to position [63, 0]
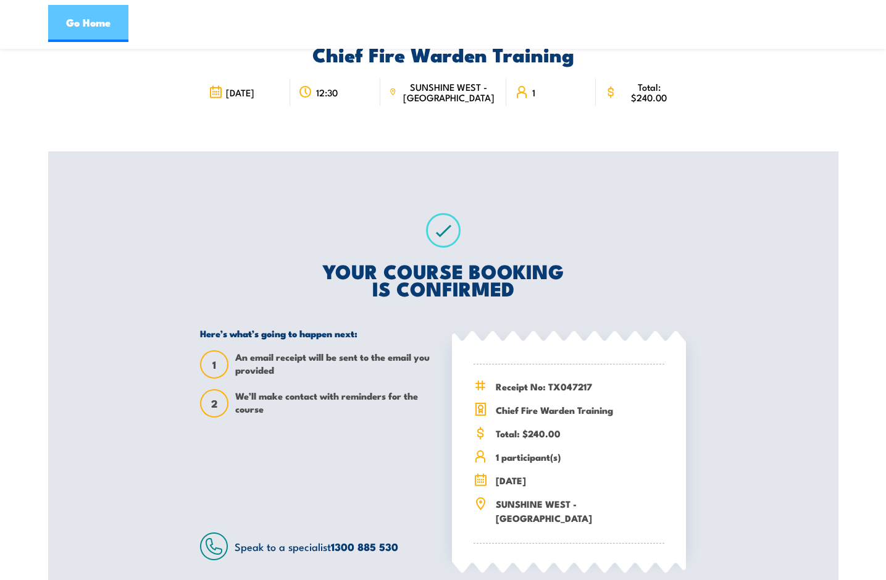
click at [81, 32] on link "Go Home" at bounding box center [88, 23] width 80 height 37
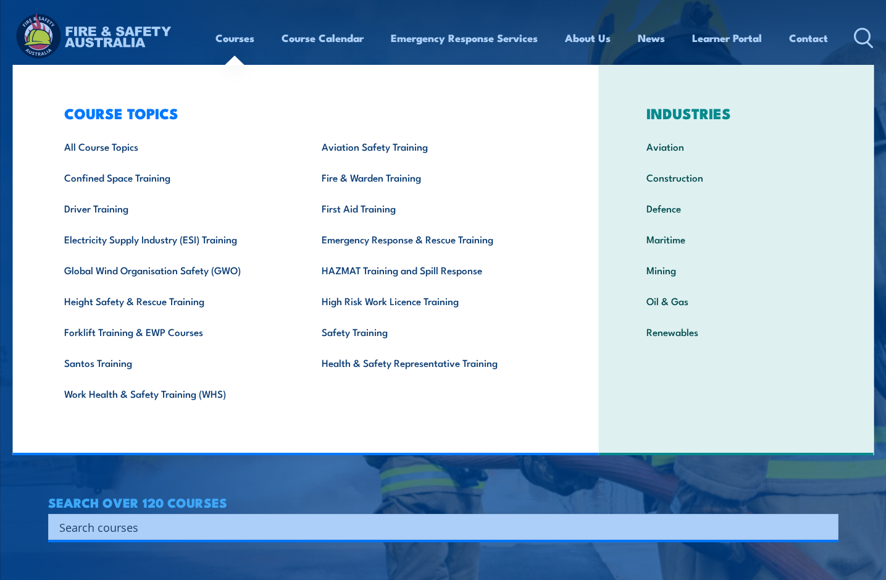
click at [229, 40] on link "Courses" at bounding box center [235, 38] width 39 height 33
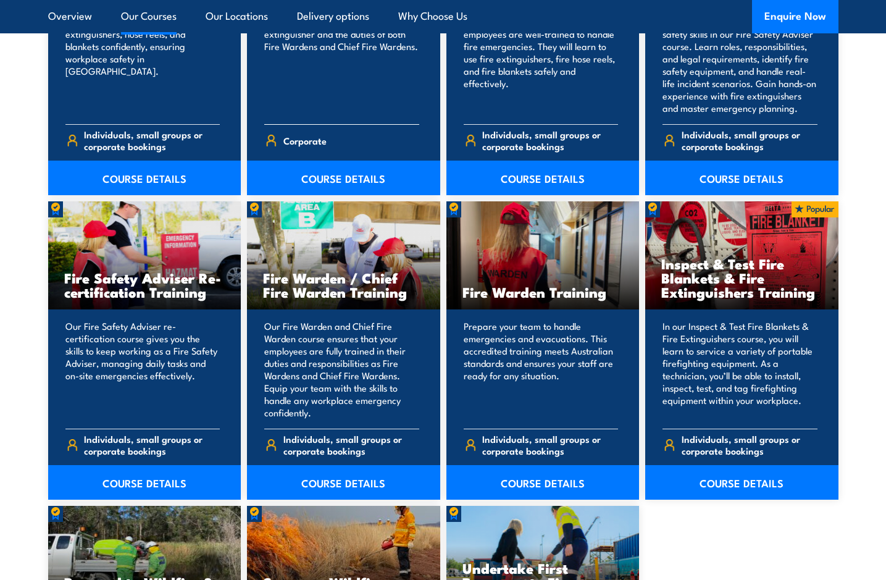
scroll to position [1512, 0]
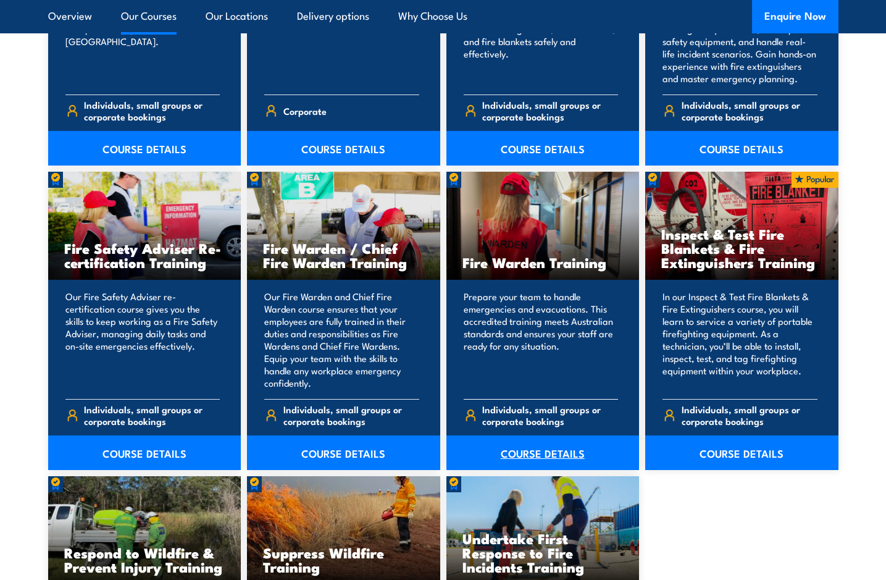
click at [517, 452] on link "COURSE DETAILS" at bounding box center [543, 453] width 193 height 35
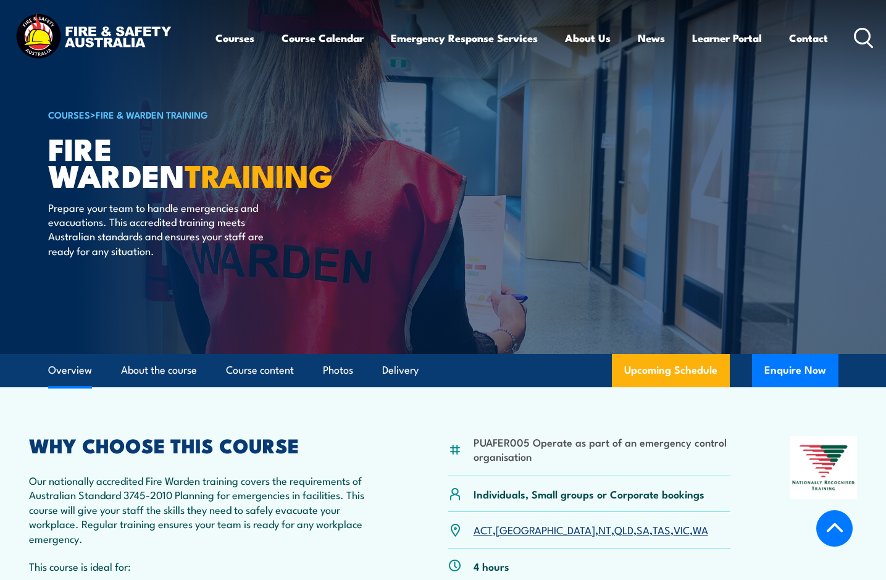
scroll to position [252, 0]
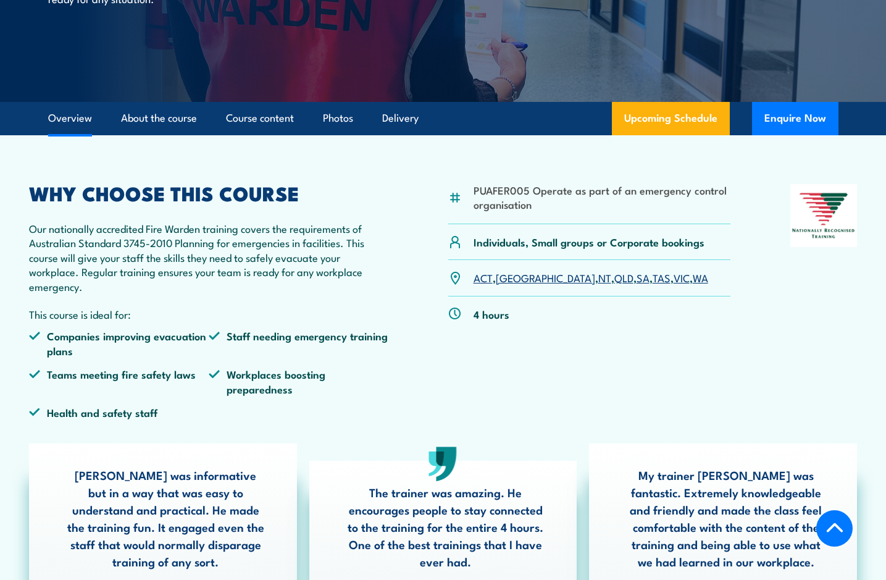
click at [674, 280] on link "VIC" at bounding box center [682, 277] width 16 height 15
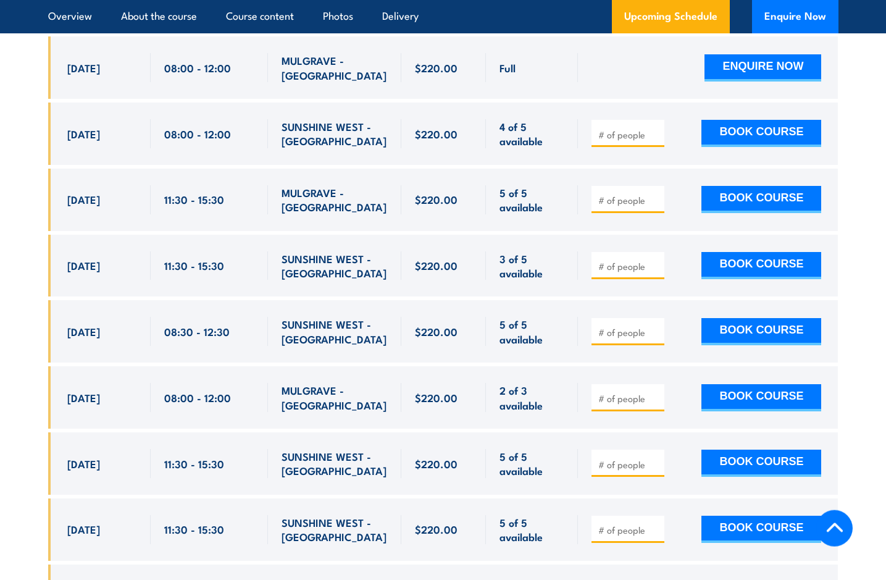
scroll to position [2801, 0]
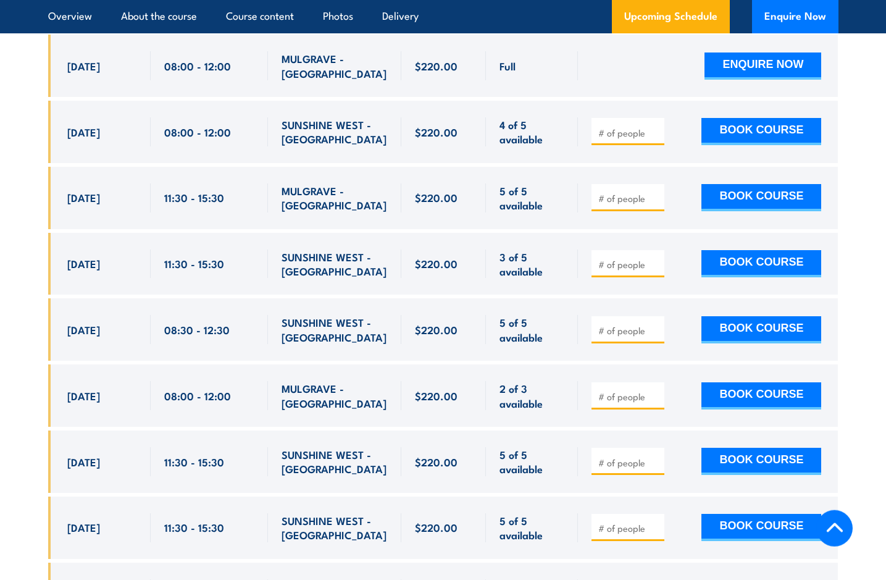
click at [622, 457] on input "number" at bounding box center [630, 463] width 62 height 12
type input "1"
click at [757, 448] on button "BOOK COURSE" at bounding box center [762, 461] width 120 height 27
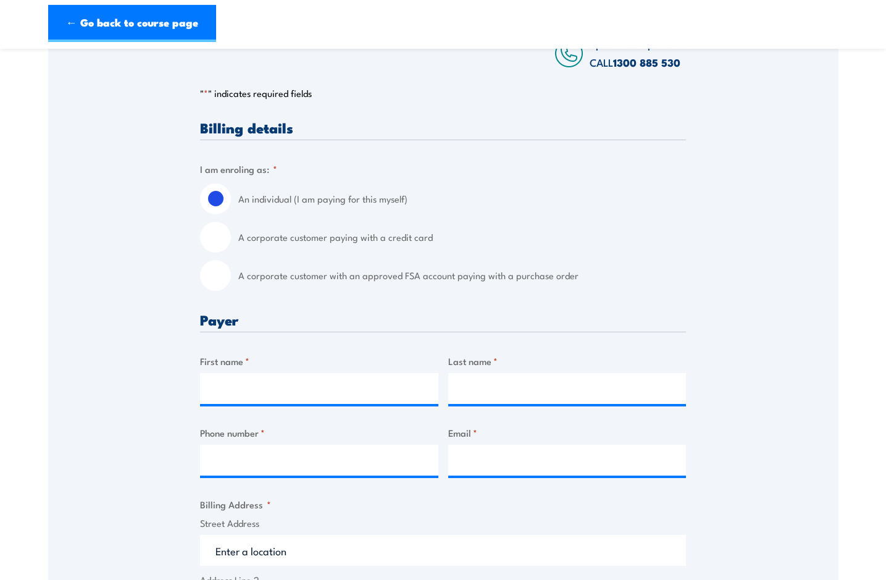
scroll to position [252, 0]
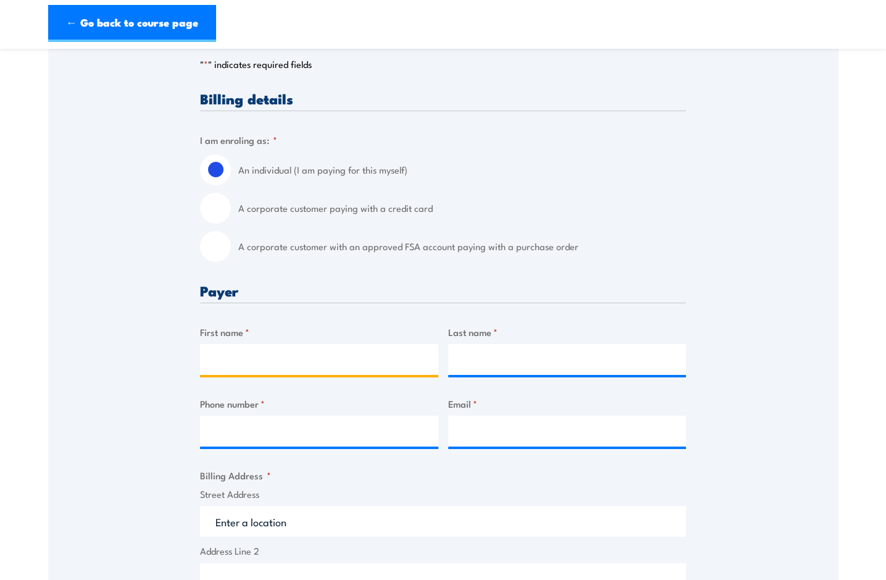
click at [241, 361] on input "First name *" at bounding box center [319, 359] width 238 height 31
type input "CHRISTIAN"
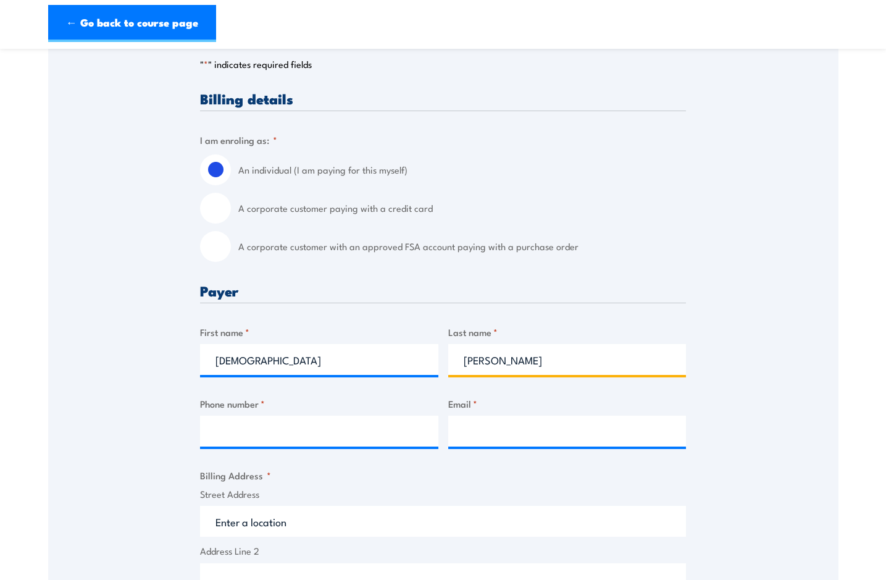
type input "HATZOPOULOS"
click at [287, 413] on div "Phone number *" at bounding box center [319, 422] width 238 height 50
click at [287, 423] on input "Phone number *" at bounding box center [319, 431] width 238 height 31
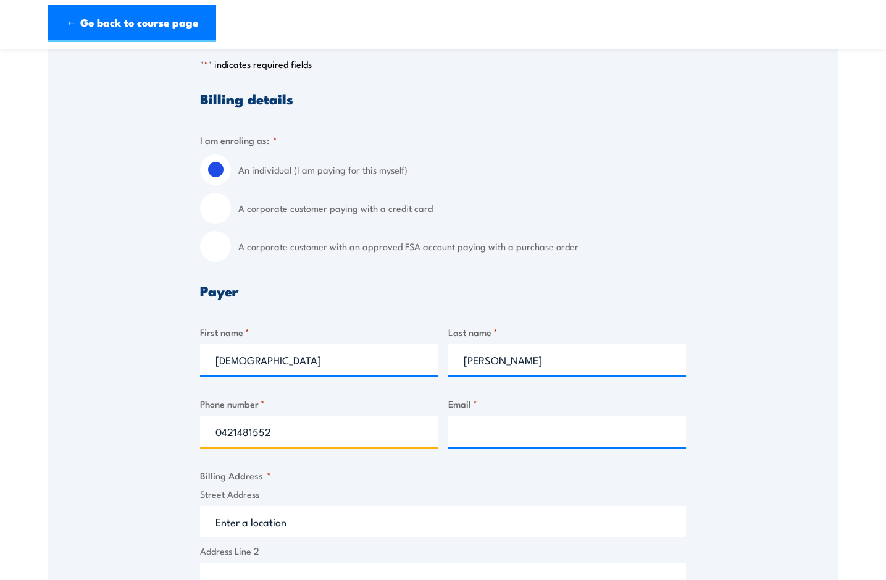
type input "0421481552"
click at [491, 429] on input "Email *" at bounding box center [567, 431] width 238 height 31
paste input "christian@tls.net.au"
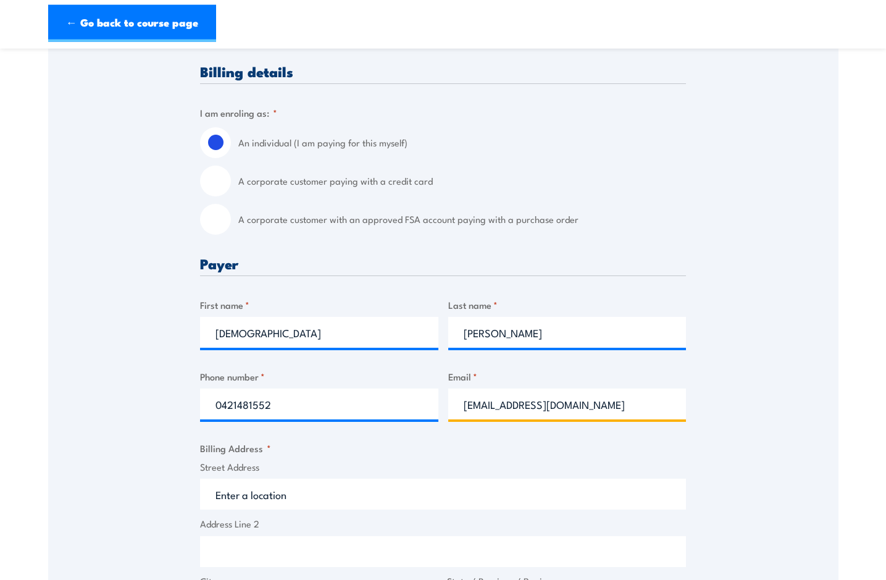
scroll to position [378, 0]
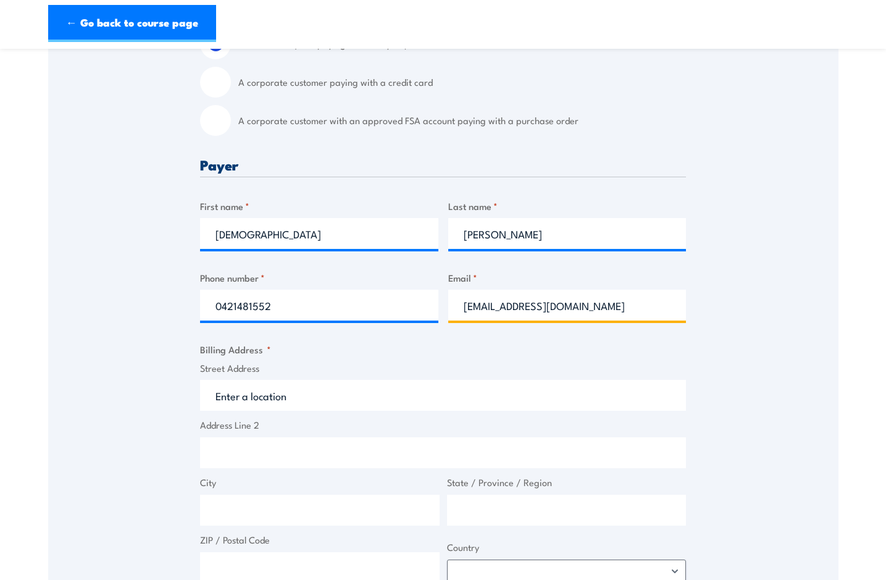
type input "christian@tls.net.au"
click at [259, 395] on input "Street Address" at bounding box center [443, 395] width 486 height 31
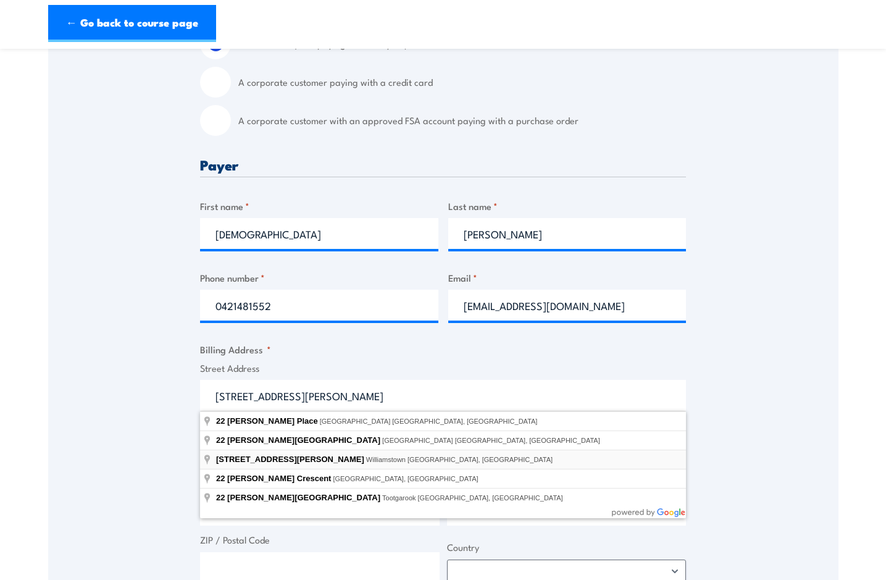
type input "22 Russell Place, Williamstown VIC, Australia"
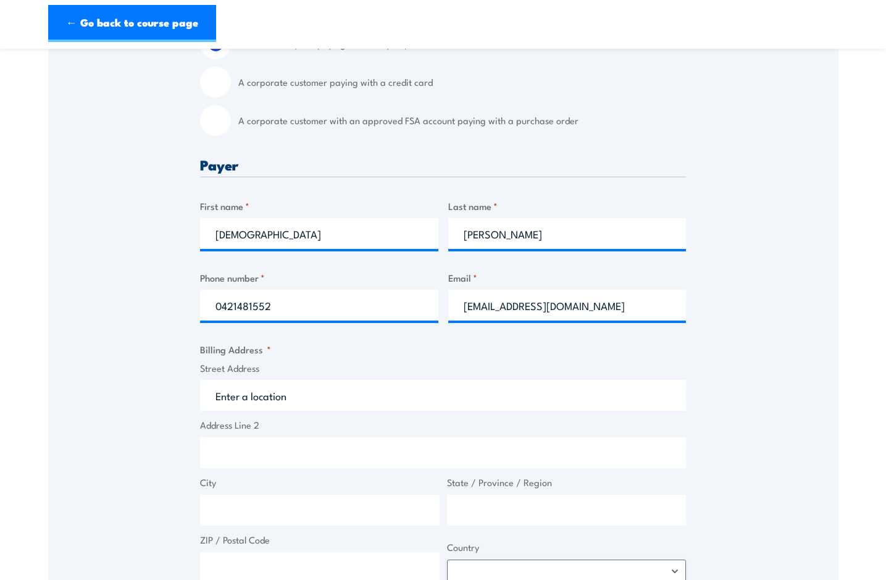
type input "22 Russell Pl"
type input "Williamstown"
type input "Victoria"
type input "3016"
select select "Australia"
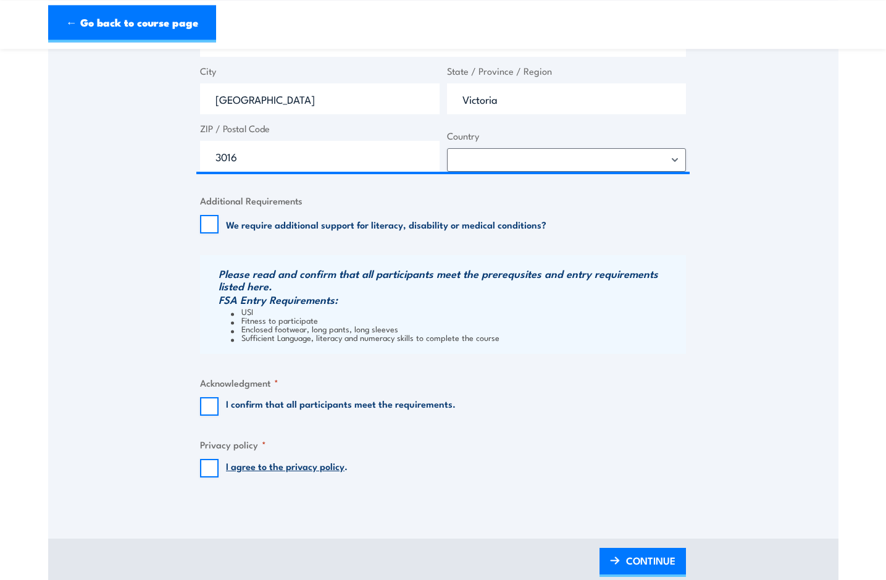
scroll to position [819, 0]
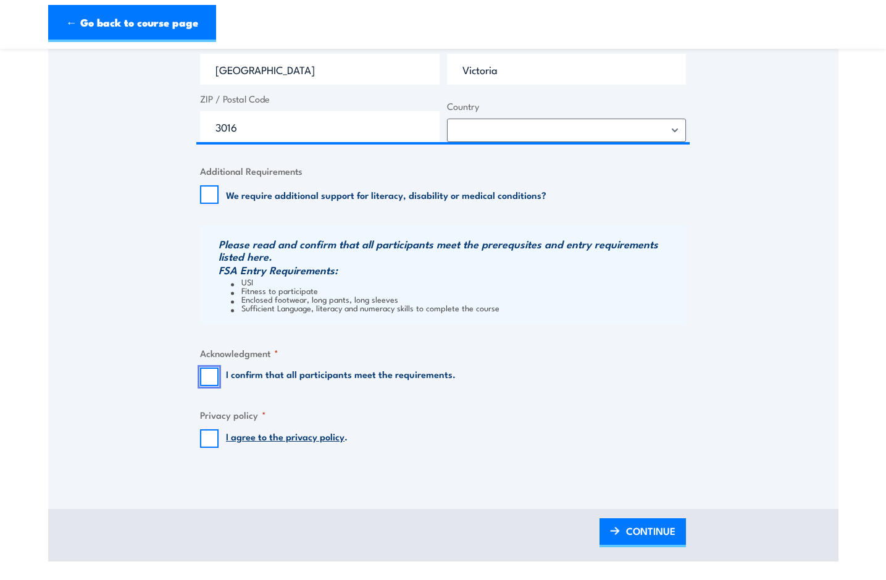
click at [210, 375] on input "I confirm that all participants meet the requirements." at bounding box center [209, 377] width 19 height 19
checkbox input "true"
click at [209, 434] on input "I agree to the privacy policy ." at bounding box center [209, 438] width 19 height 19
checkbox input "true"
click at [651, 532] on span "CONTINUE" at bounding box center [650, 531] width 49 height 33
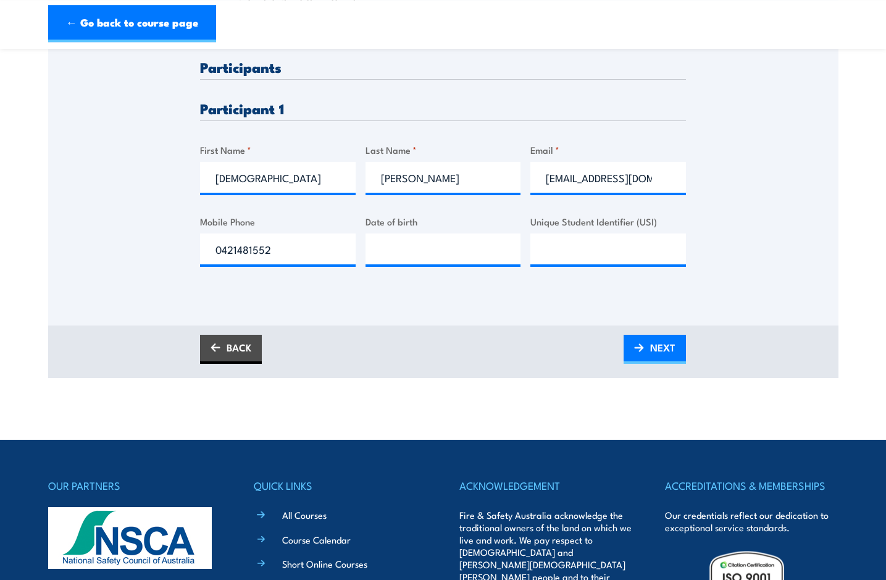
scroll to position [259, 0]
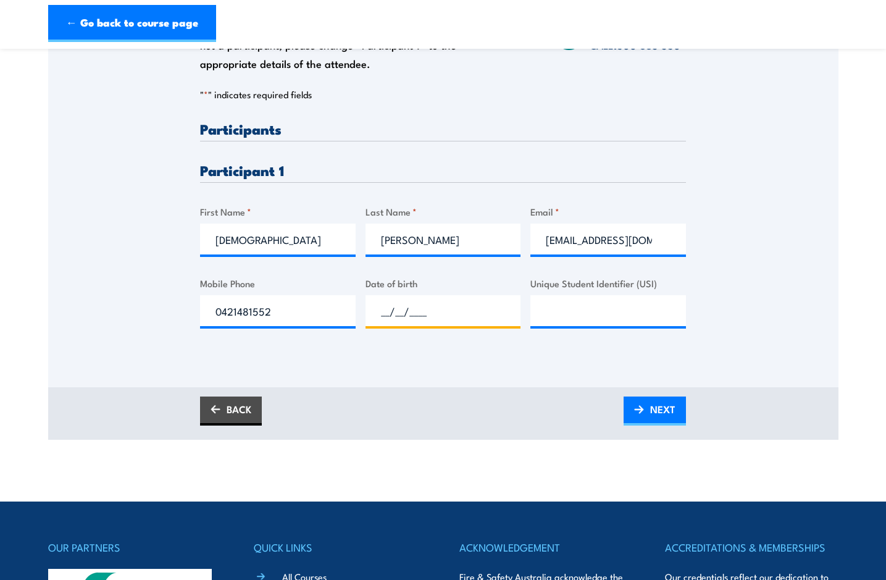
click at [389, 306] on input "__/__/____" at bounding box center [444, 310] width 156 height 31
type input "09/04/2003"
type input "CYUS754XUY"
click at [657, 412] on span "NEXT" at bounding box center [662, 409] width 25 height 33
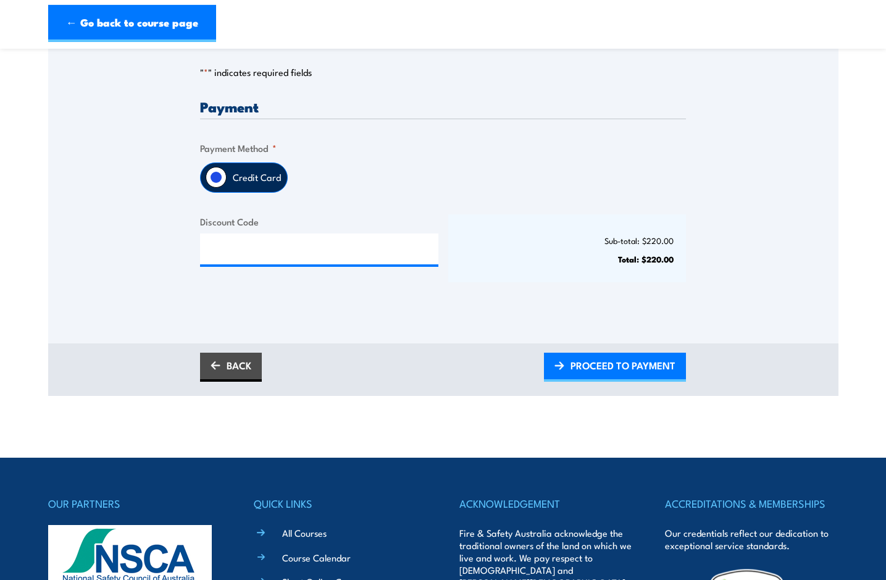
scroll to position [315, 0]
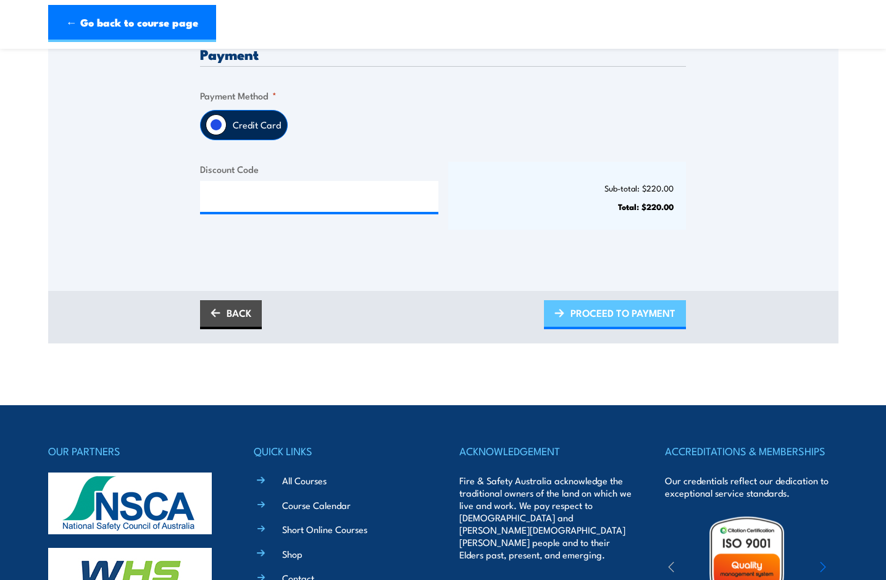
click at [605, 317] on span "PROCEED TO PAYMENT" at bounding box center [623, 313] width 105 height 33
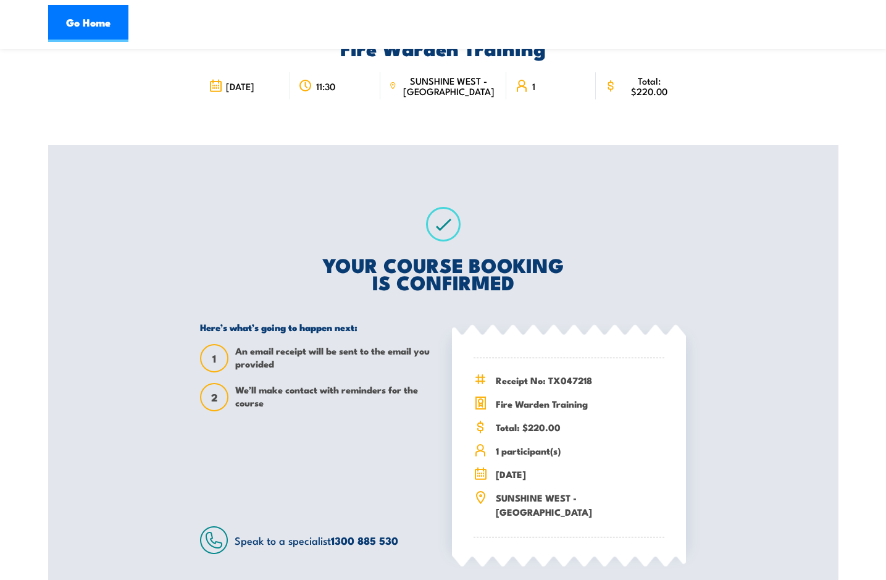
scroll to position [63, 0]
